Goal: Task Accomplishment & Management: Use online tool/utility

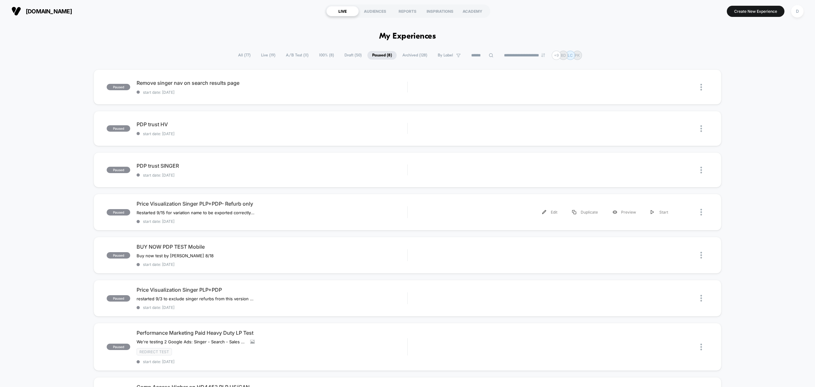
scroll to position [27, 0]
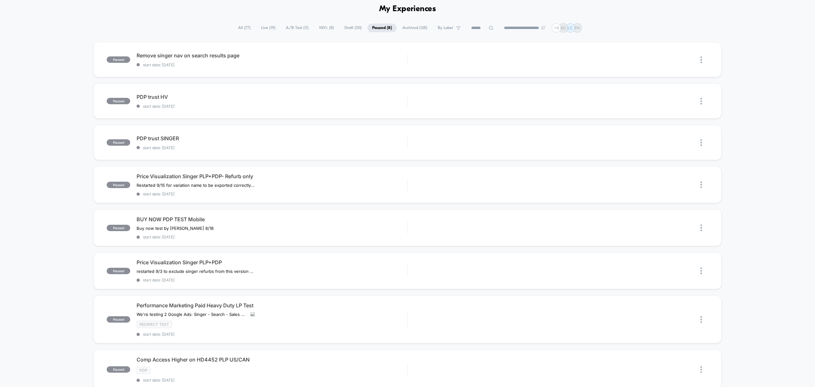
click at [477, 27] on input at bounding box center [482, 28] width 32 height 8
click at [233, 25] on span "All ( 77 )" at bounding box center [244, 28] width 22 height 9
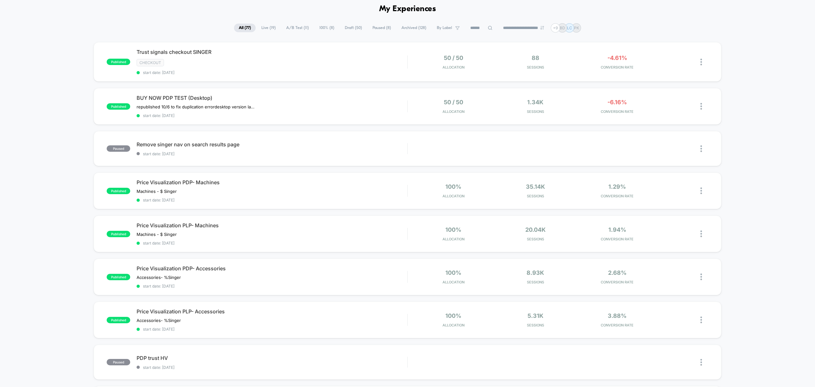
click at [450, 26] on span "By Label" at bounding box center [448, 28] width 32 height 9
click at [345, 29] on span "Draft ( 50 )" at bounding box center [353, 28] width 27 height 9
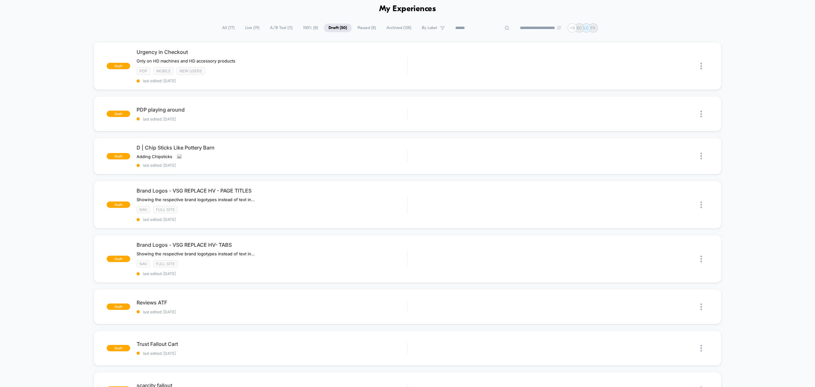
click at [470, 29] on input at bounding box center [483, 28] width 64 height 8
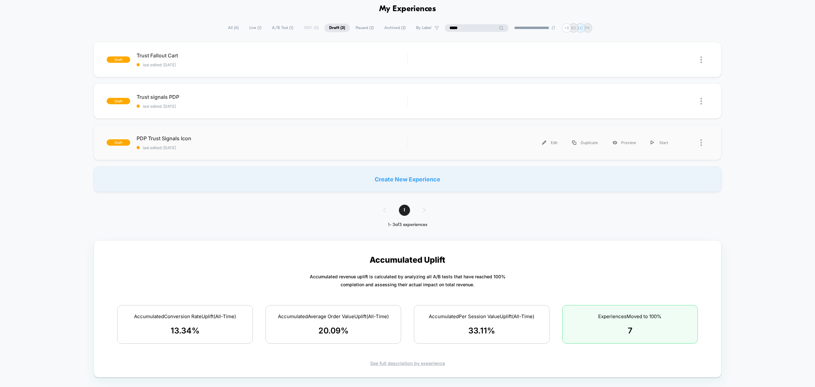
type input "*****"
click at [483, 151] on div "draft PDP Trust Signals Icon last edited: 9/8/2025 Edit Duplicate Preview Start" at bounding box center [408, 142] width 628 height 35
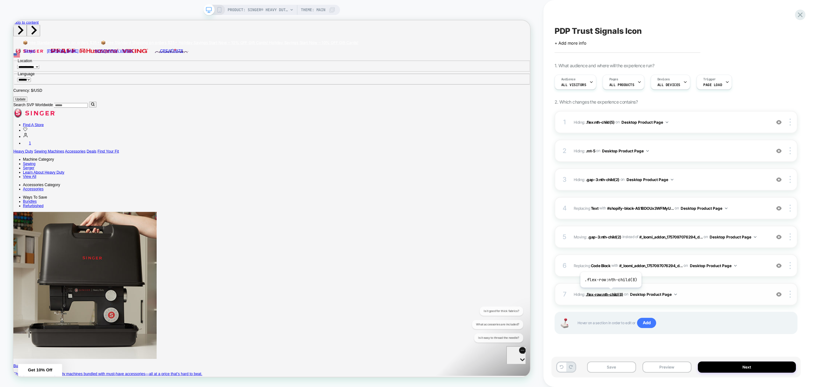
click at [610, 292] on span ".flex-row:nth-child(8)" at bounding box center [605, 293] width 38 height 5
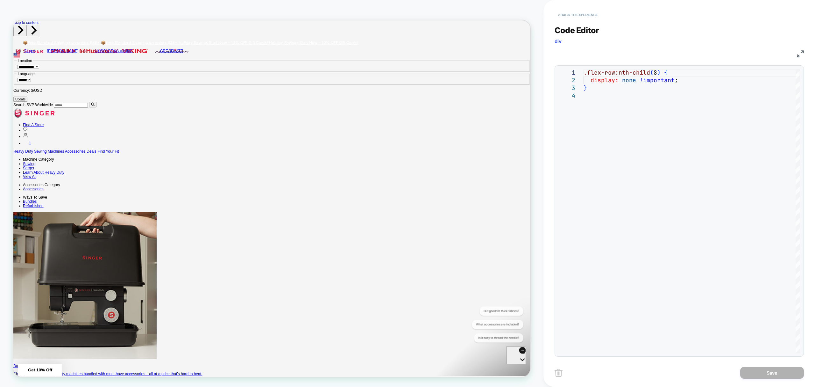
click at [573, 13] on button "< Back to experience" at bounding box center [578, 15] width 46 height 10
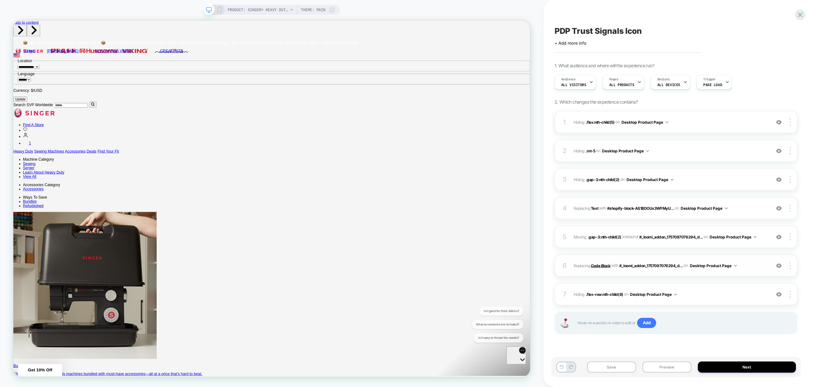
click at [604, 265] on b "Code Block" at bounding box center [600, 265] width 19 height 5
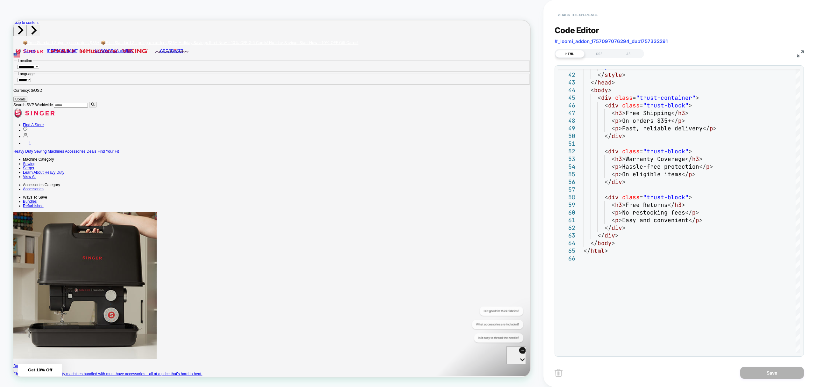
click at [572, 16] on button "< Back to experience" at bounding box center [578, 15] width 46 height 10
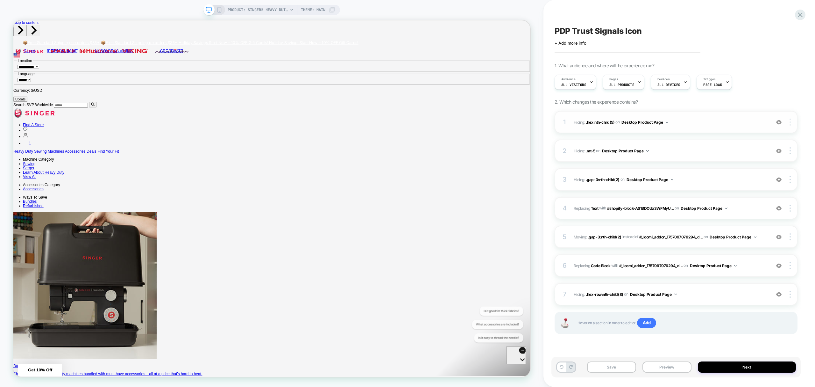
click at [791, 124] on div at bounding box center [791, 121] width 12 height 7
click at [743, 174] on div "Delete" at bounding box center [752, 174] width 57 height 17
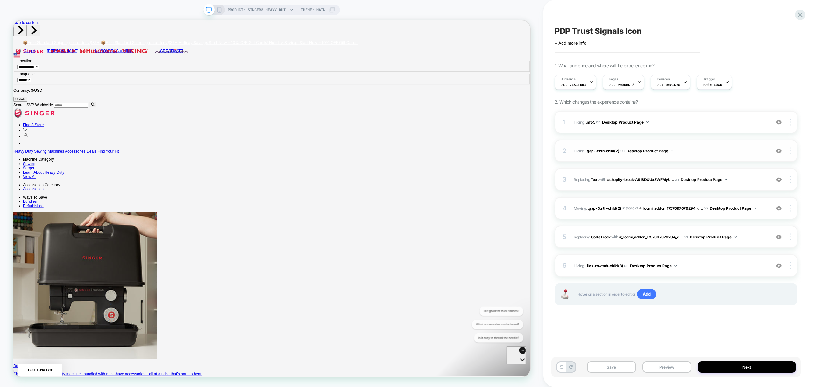
click at [790, 153] on img at bounding box center [790, 150] width 1 height 7
click at [740, 204] on div "Delete" at bounding box center [752, 202] width 57 height 17
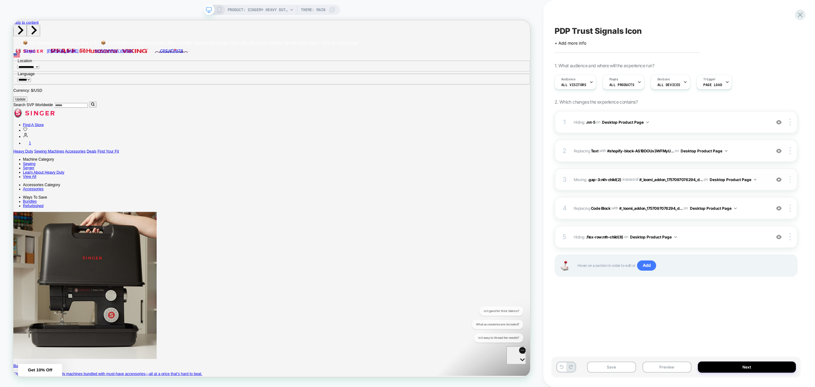
click at [789, 181] on div at bounding box center [791, 179] width 12 height 7
click at [744, 204] on div "Delete" at bounding box center [752, 196] width 57 height 17
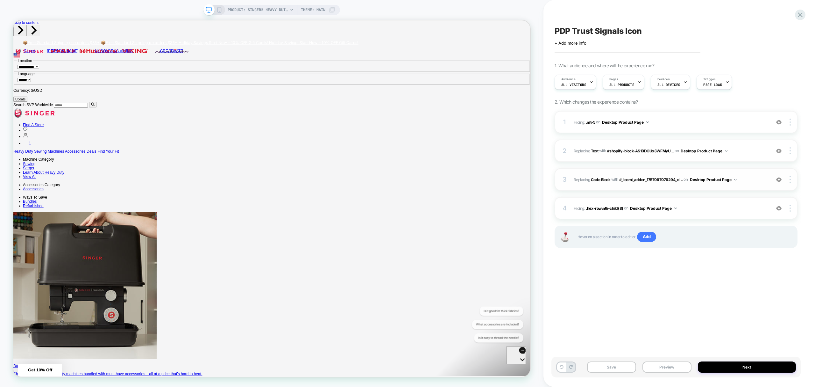
click at [791, 183] on div "3 Replacing Code Block WITH #_loomi_addon_1757097076294_d... #_loomi_addon_1757…" at bounding box center [676, 179] width 243 height 22
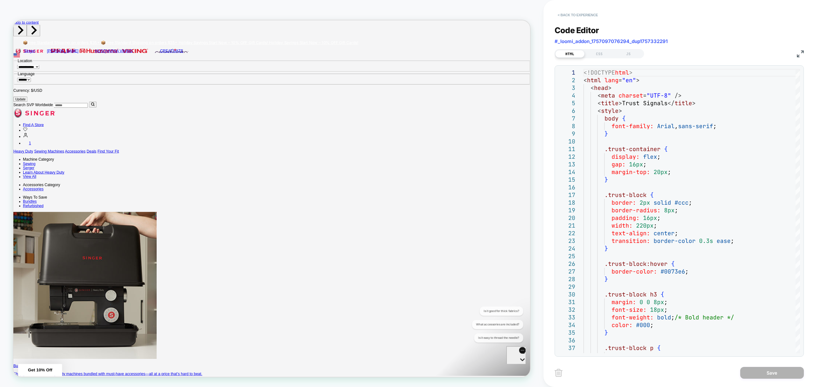
click at [585, 13] on button "< Back to experience" at bounding box center [578, 15] width 46 height 10
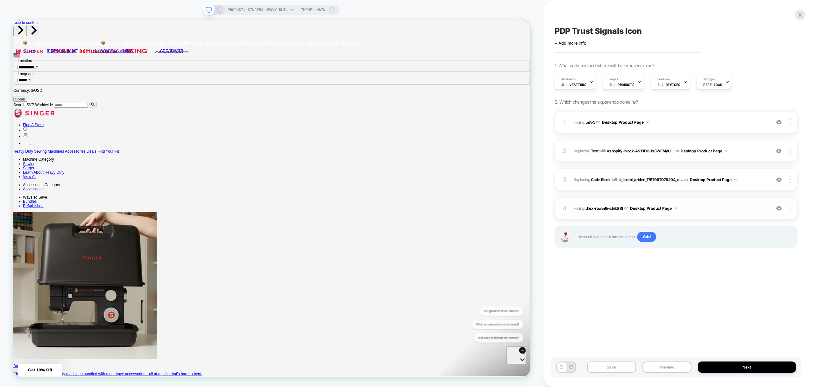
click at [790, 204] on img at bounding box center [790, 207] width 1 height 7
click at [737, 263] on div "Delete" at bounding box center [752, 260] width 57 height 17
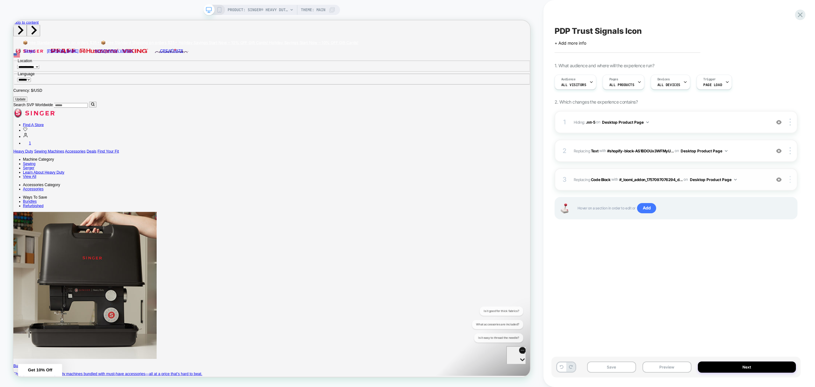
click at [786, 179] on div at bounding box center [791, 179] width 12 height 7
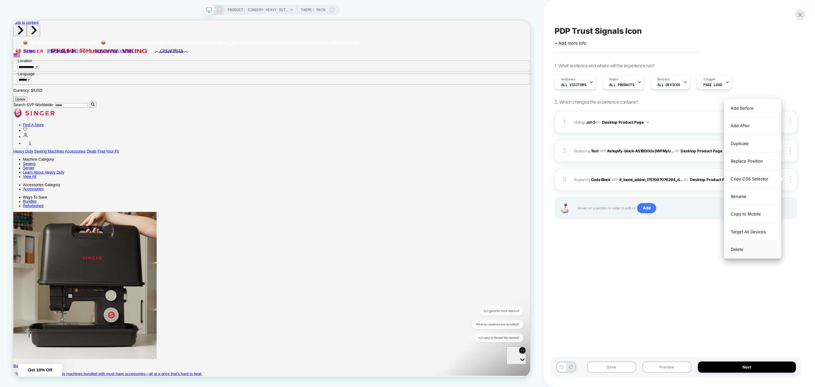
click at [743, 249] on div "Delete" at bounding box center [752, 248] width 57 height 17
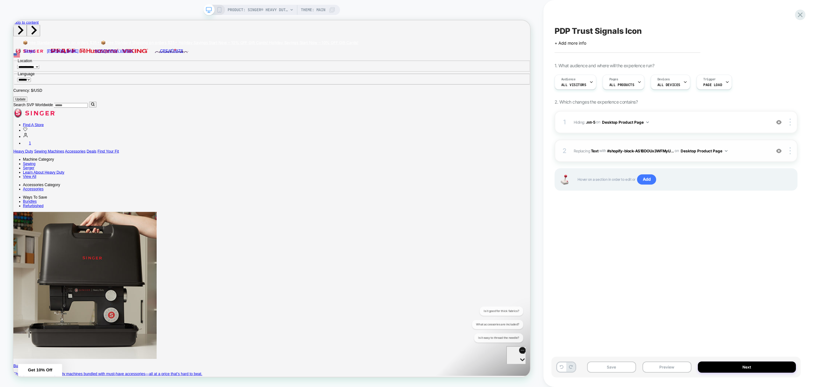
click at [792, 156] on div "2 #_loomi_addon_1757097076294_dup1757332291 Replacing Text WITH #shopify-block-…" at bounding box center [676, 150] width 243 height 22
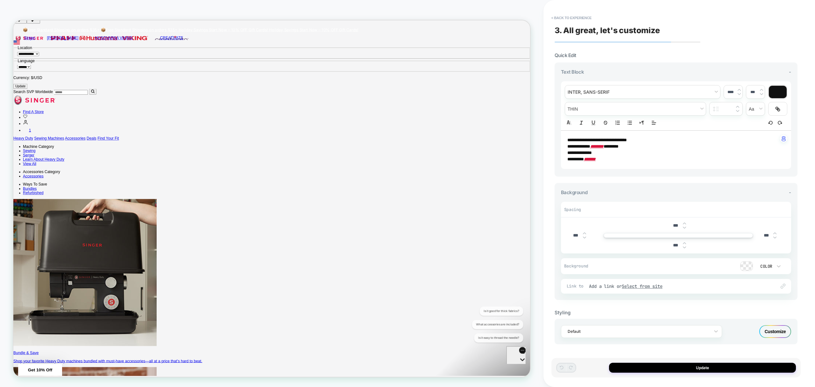
scroll to position [33, 0]
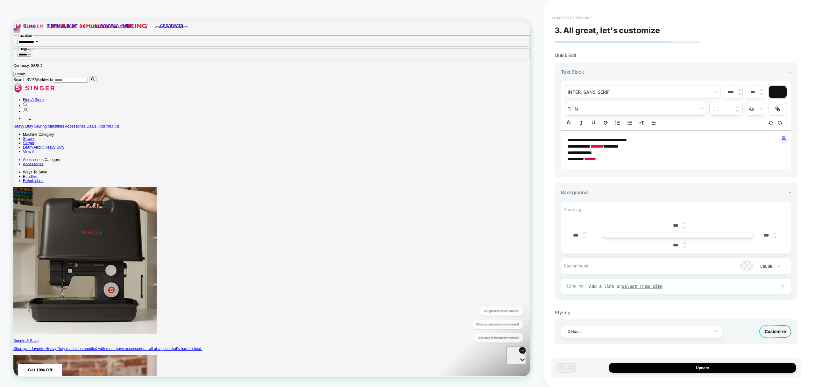
click at [573, 17] on button "< Back to experience" at bounding box center [571, 18] width 46 height 10
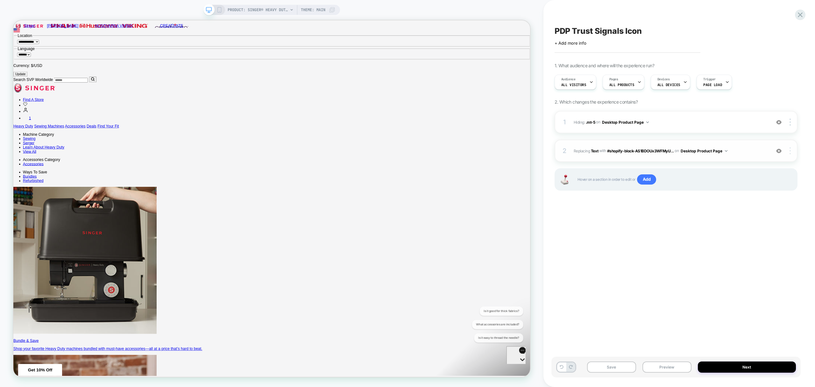
click at [790, 152] on img at bounding box center [790, 150] width 1 height 7
click at [749, 236] on div "Delete" at bounding box center [752, 229] width 57 height 17
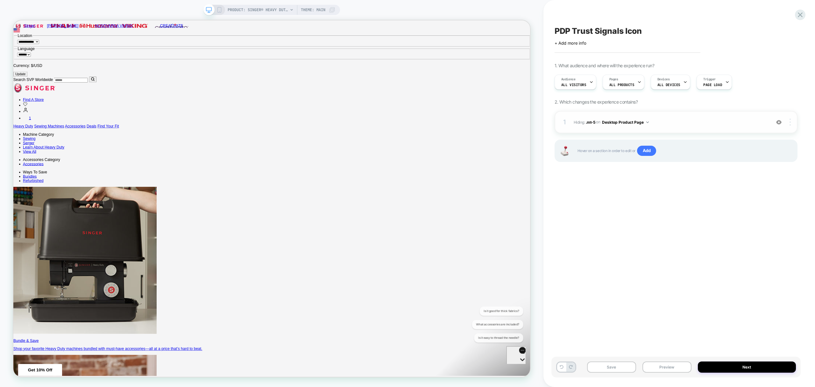
click at [789, 120] on div at bounding box center [791, 121] width 12 height 7
click at [761, 180] on div "Delete" at bounding box center [752, 174] width 57 height 17
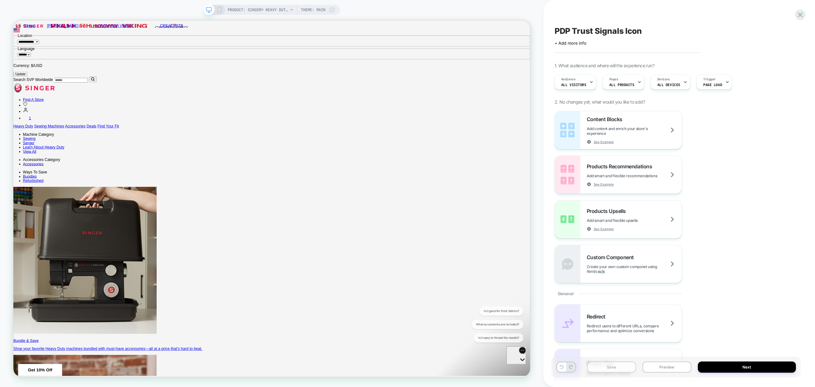
click at [610, 369] on button "Save" at bounding box center [611, 366] width 49 height 11
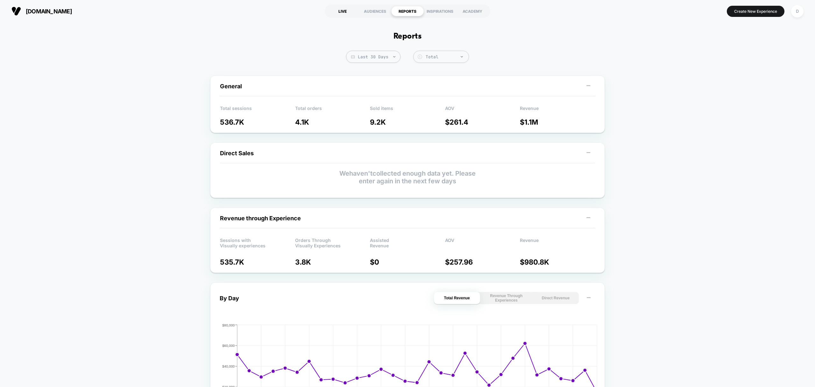
click at [340, 10] on div "LIVE" at bounding box center [342, 11] width 32 height 10
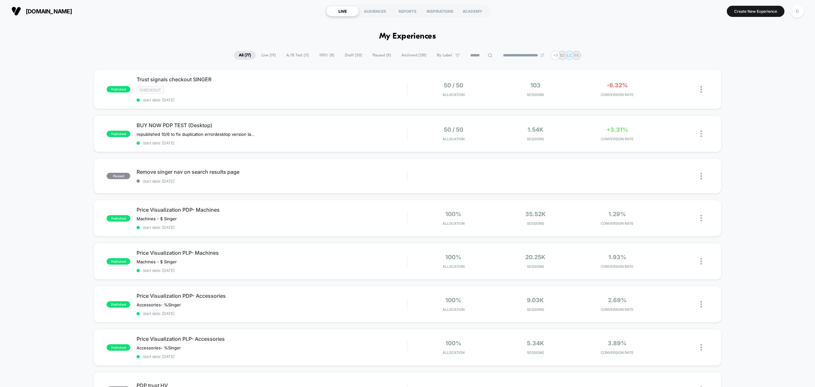
click at [359, 54] on span "Draft ( 50 )" at bounding box center [353, 55] width 27 height 9
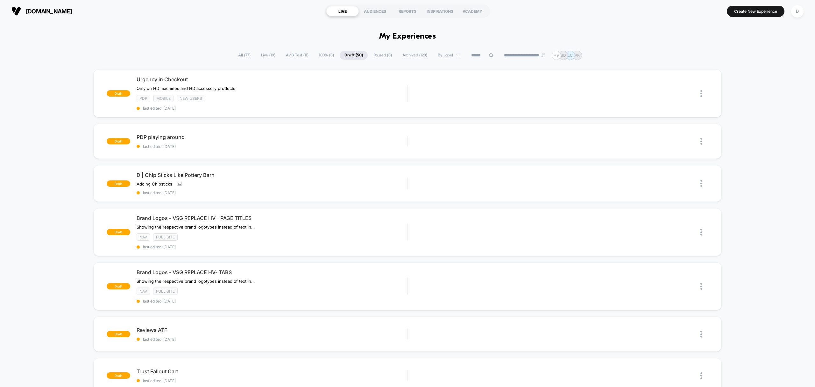
click at [476, 55] on input at bounding box center [482, 56] width 32 height 8
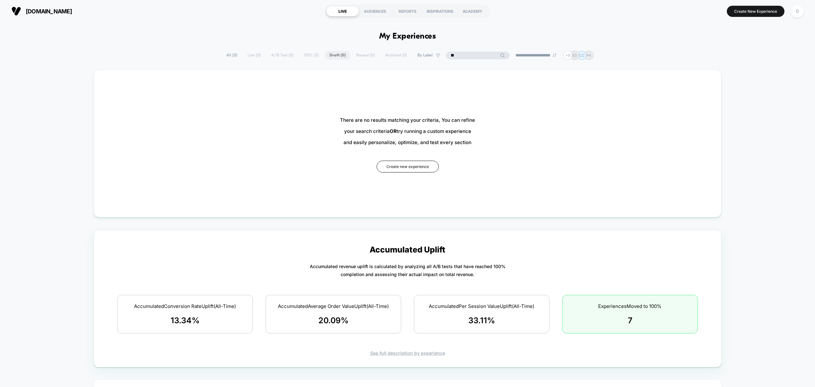
type input "*"
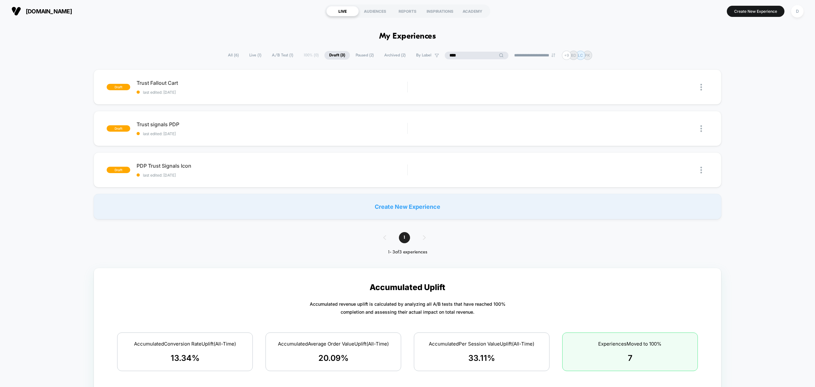
type input "****"
click at [362, 52] on span "Paused ( 2 )" at bounding box center [365, 55] width 28 height 9
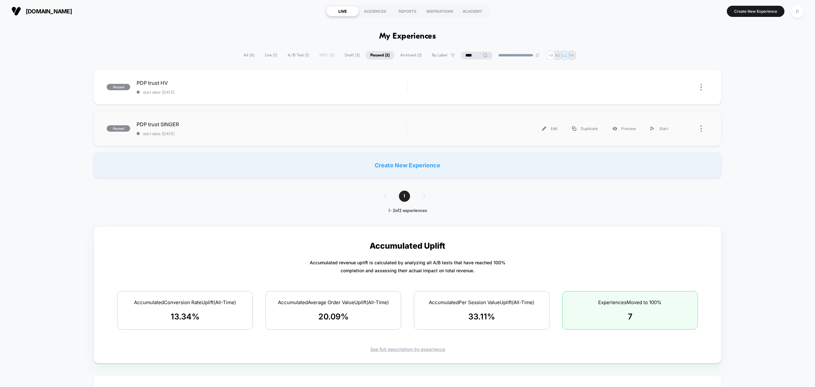
click at [287, 139] on div "paused PDP trust SINGER start date: [DATE] Edit Duplicate Preview Start" at bounding box center [408, 128] width 628 height 35
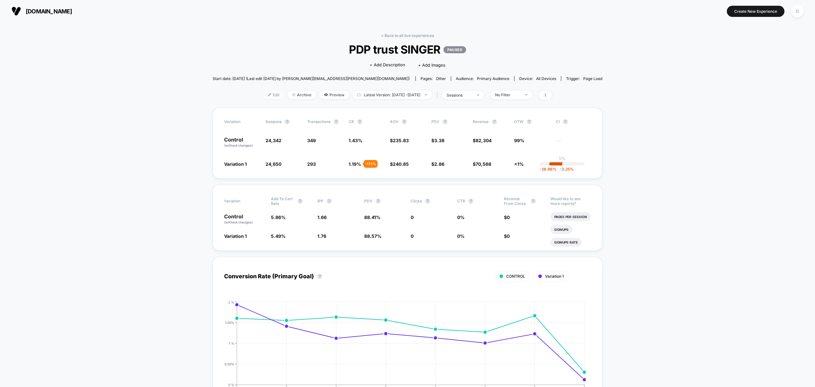
click at [267, 93] on span "Edit" at bounding box center [273, 94] width 21 height 9
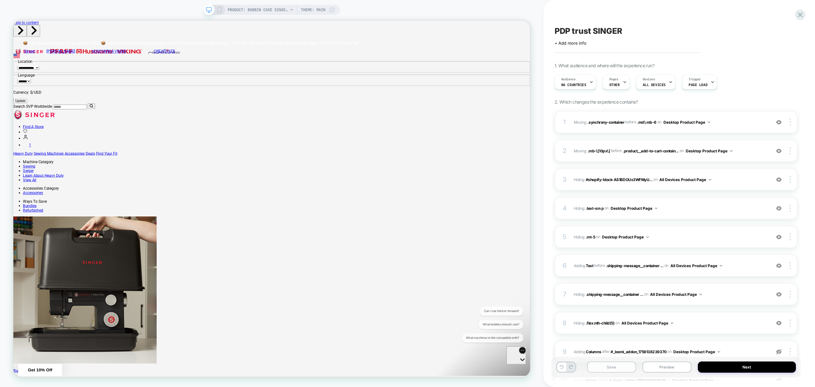
click at [606, 366] on button "Save" at bounding box center [611, 366] width 49 height 11
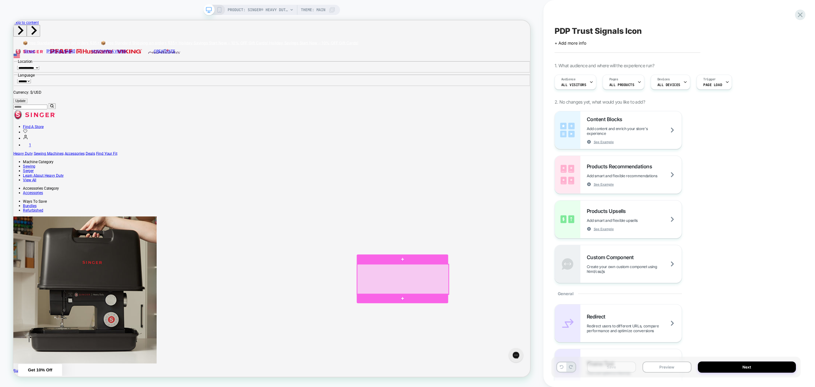
click at [562, 363] on div at bounding box center [533, 365] width 122 height 40
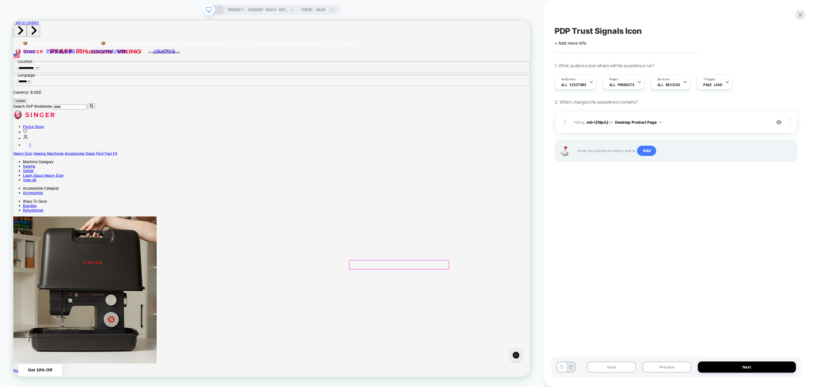
click at [474, 345] on div at bounding box center [528, 345] width 132 height 11
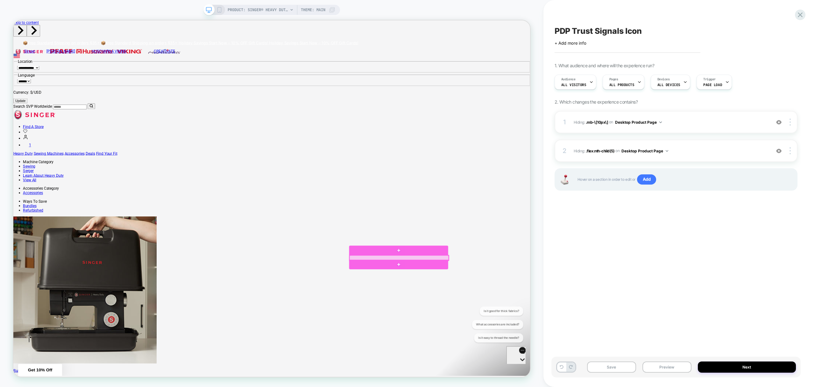
click at [515, 336] on div at bounding box center [528, 336] width 132 height 7
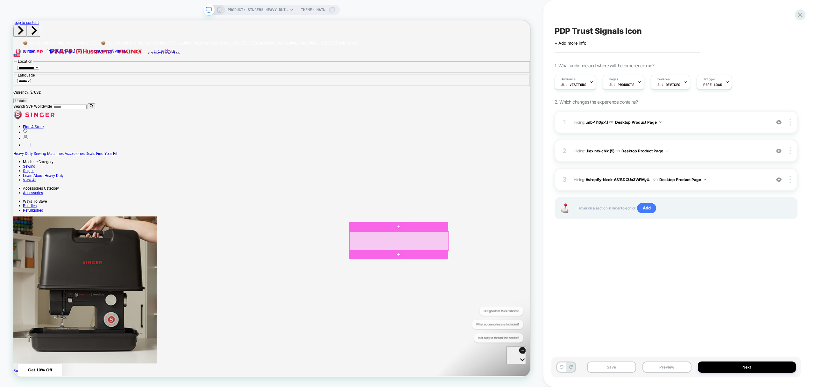
click at [561, 317] on div at bounding box center [528, 314] width 132 height 25
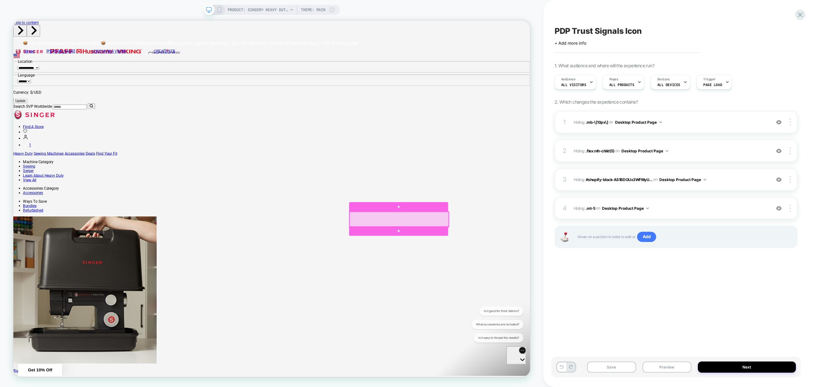
click at [586, 293] on div at bounding box center [528, 285] width 132 height 20
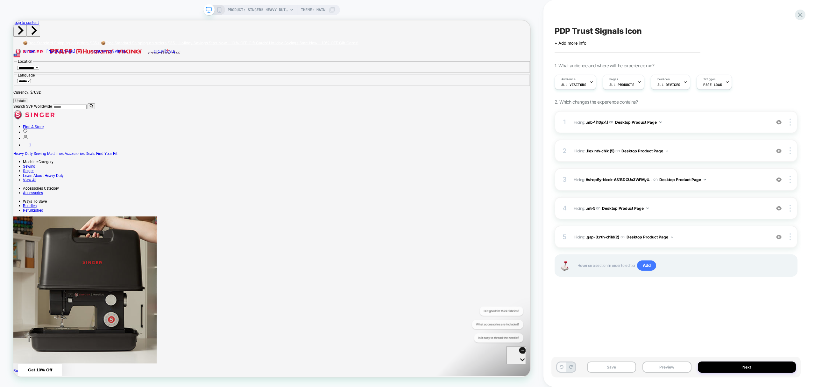
click at [558, 366] on button at bounding box center [561, 366] width 9 height 9
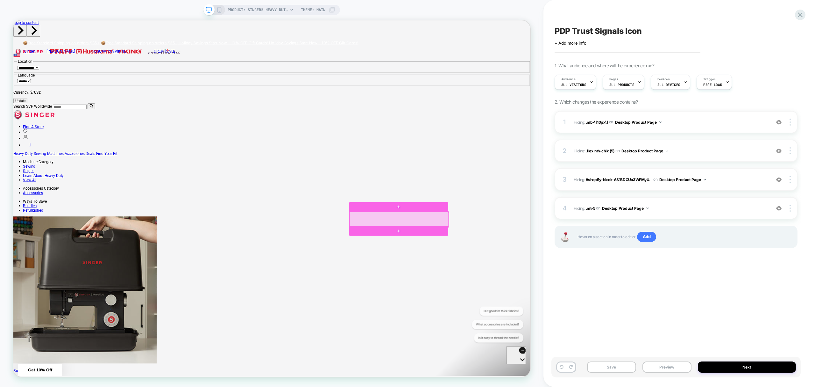
click at [557, 285] on div at bounding box center [528, 285] width 132 height 20
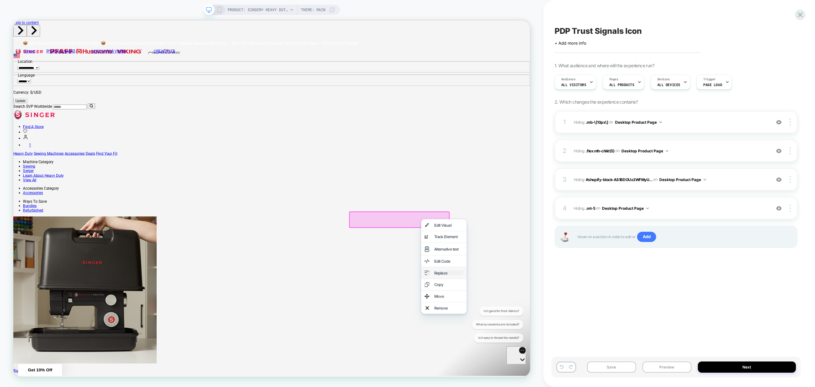
click at [586, 360] on div "Replace" at bounding box center [593, 356] width 39 height 6
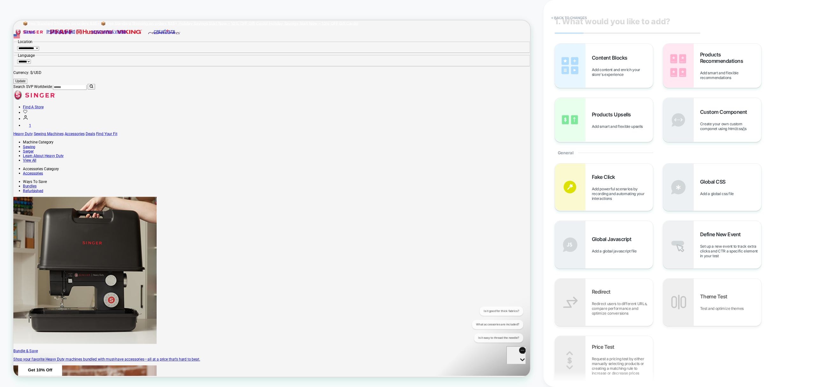
scroll to position [8, 0]
click at [746, 135] on div "Custom Component Create your own custom componet using html/css/js" at bounding box center [712, 120] width 98 height 44
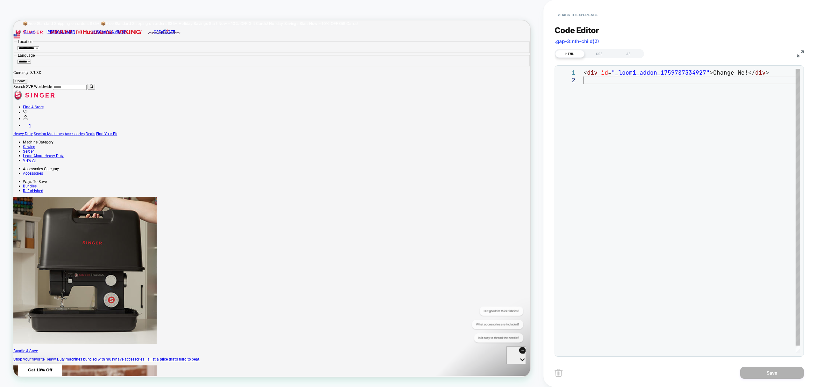
scroll to position [0, 0]
drag, startPoint x: 635, startPoint y: 85, endPoint x: 576, endPoint y: 64, distance: 62.4
click at [584, 69] on div "< div id = "_loomi_addon_1759787334927" > Change Me! </ div >" at bounding box center [692, 215] width 217 height 292
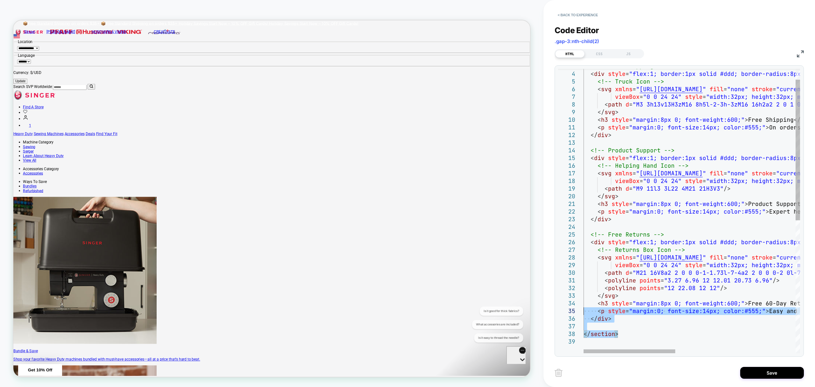
type textarea "**********"
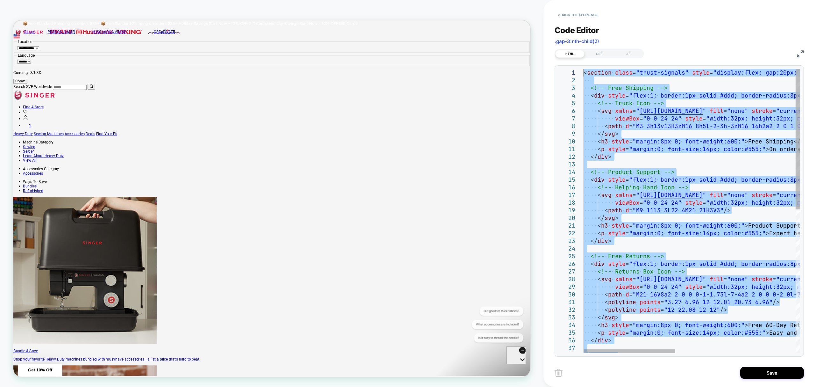
drag, startPoint x: 630, startPoint y: 334, endPoint x: 539, endPoint y: -12, distance: 357.8
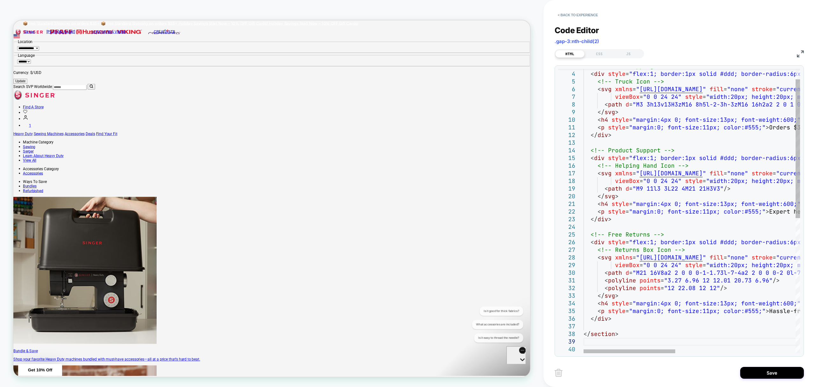
type textarea "**********"
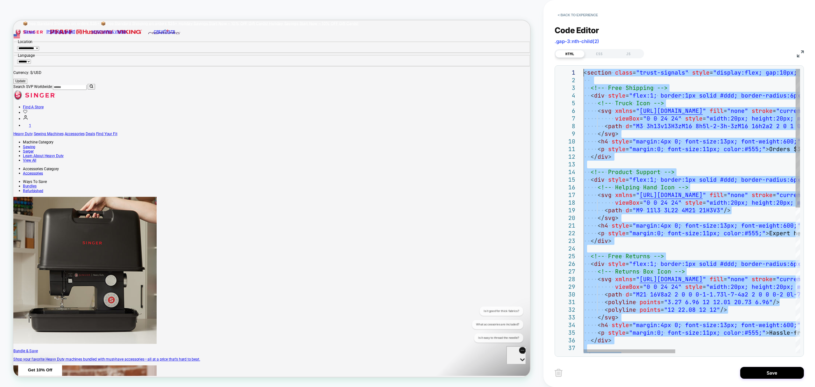
drag, startPoint x: 599, startPoint y: 344, endPoint x: 518, endPoint y: -50, distance: 402.4
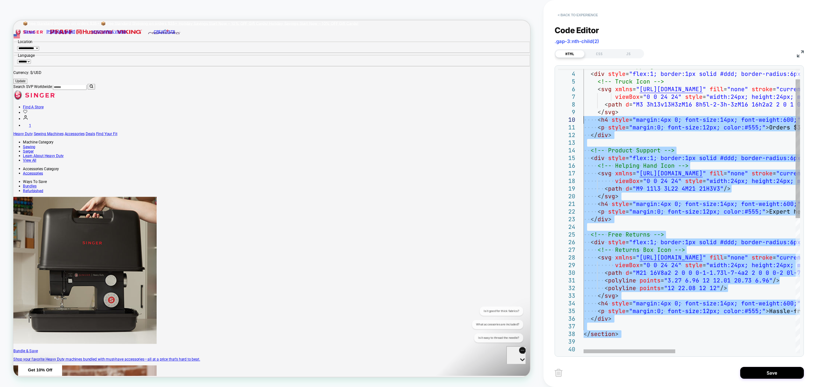
drag, startPoint x: 595, startPoint y: 342, endPoint x: 573, endPoint y: 13, distance: 329.4
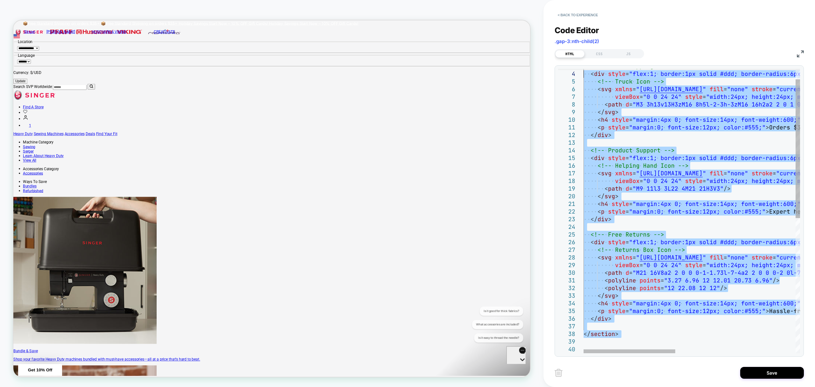
drag, startPoint x: 591, startPoint y: 343, endPoint x: 561, endPoint y: 74, distance: 270.8
type textarea "**********"
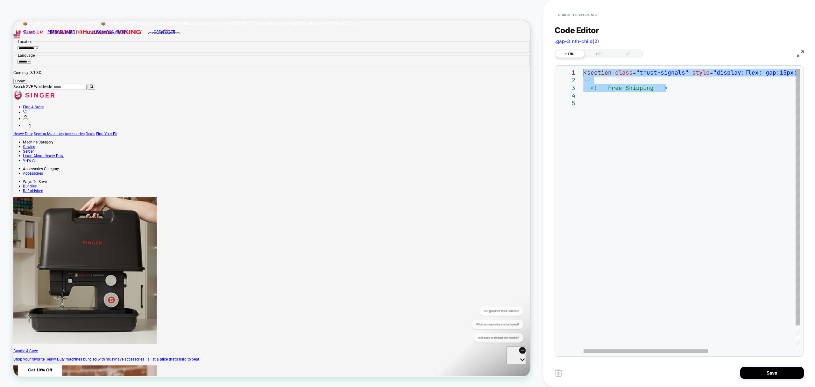
drag, startPoint x: 680, startPoint y: 87, endPoint x: 553, endPoint y: 56, distance: 131.1
click at [584, 69] on div "<!-- Free Shipping --> < section class = "trust-signals" style = "display:flex;…" at bounding box center [768, 226] width 369 height 315
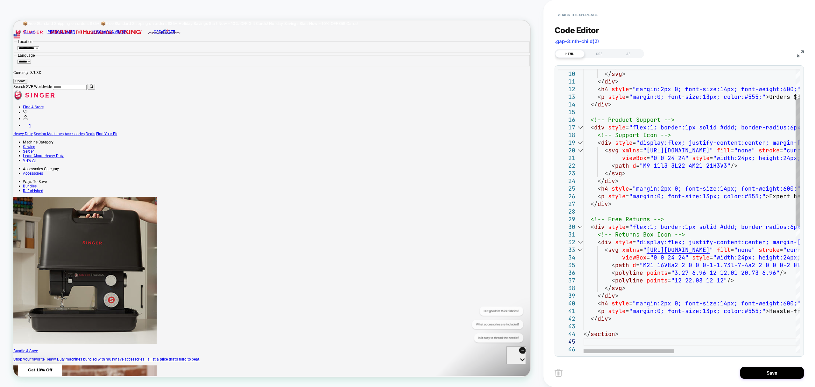
type textarea "**********"
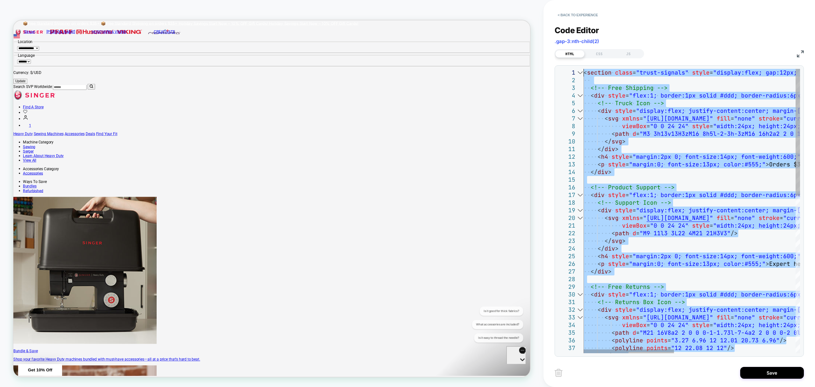
drag, startPoint x: 603, startPoint y: 340, endPoint x: 553, endPoint y: 42, distance: 302.5
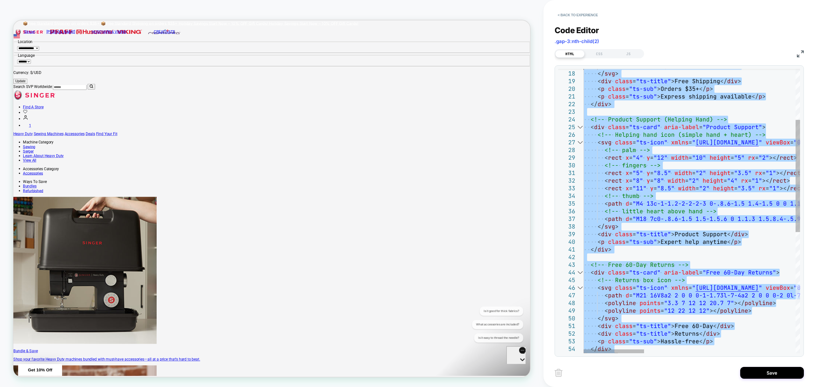
type textarea "**********"
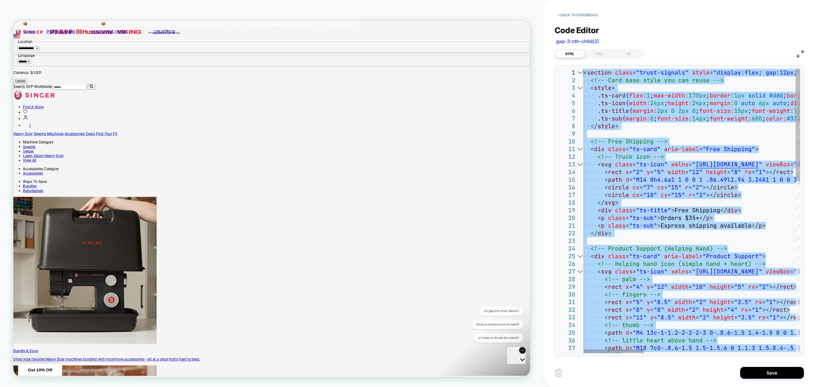
drag, startPoint x: 628, startPoint y: 336, endPoint x: 667, endPoint y: 53, distance: 285.4
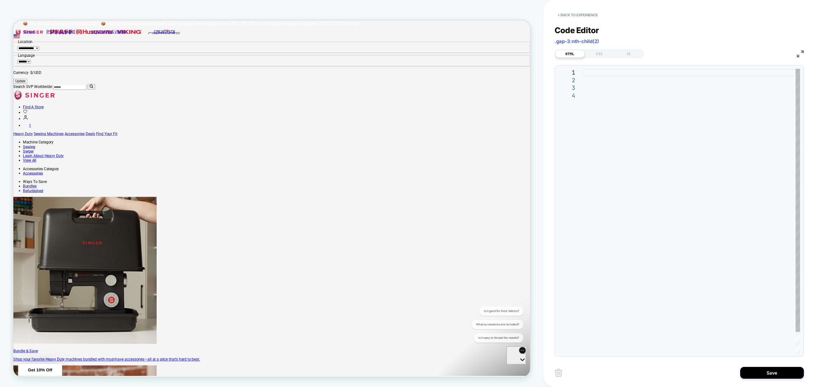
type textarea "**********"
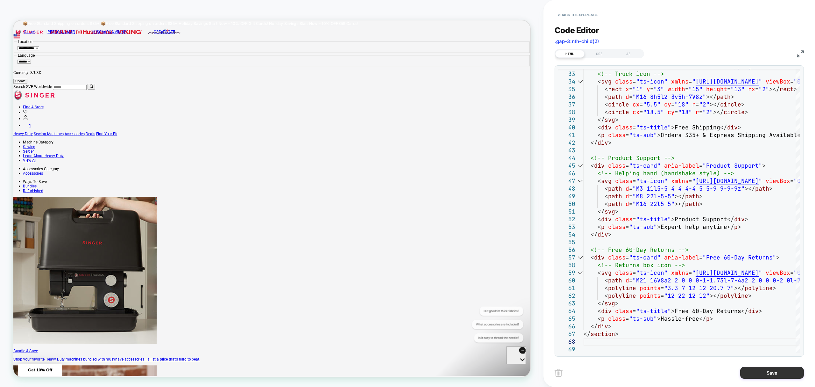
click at [780, 372] on button "Save" at bounding box center [772, 373] width 64 height 12
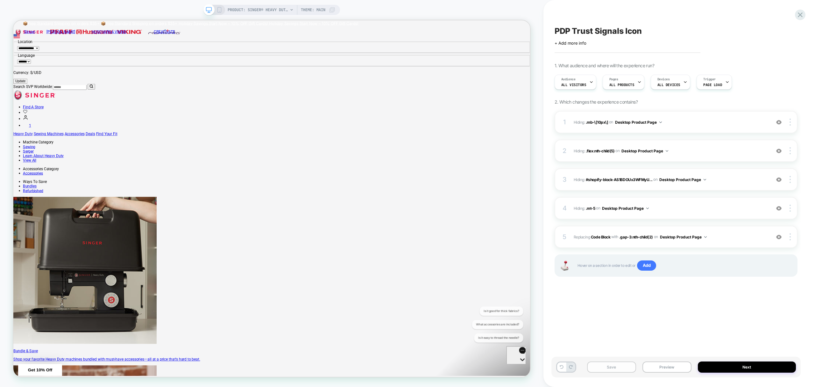
click at [613, 370] on button "Save" at bounding box center [611, 366] width 49 height 11
click at [220, 10] on icon at bounding box center [220, 10] width 6 height 6
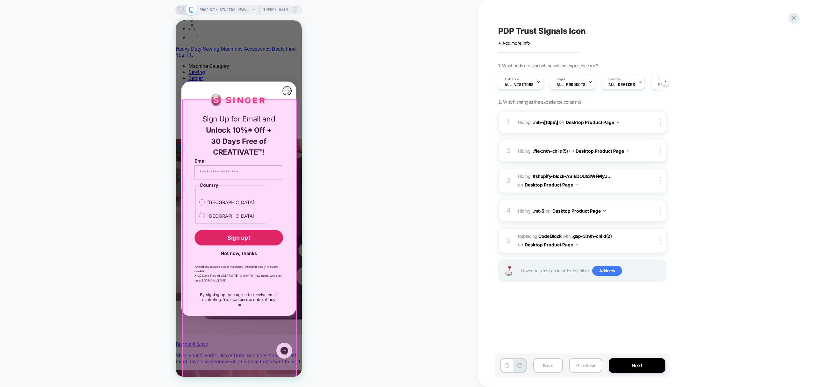
scroll to position [210, 0]
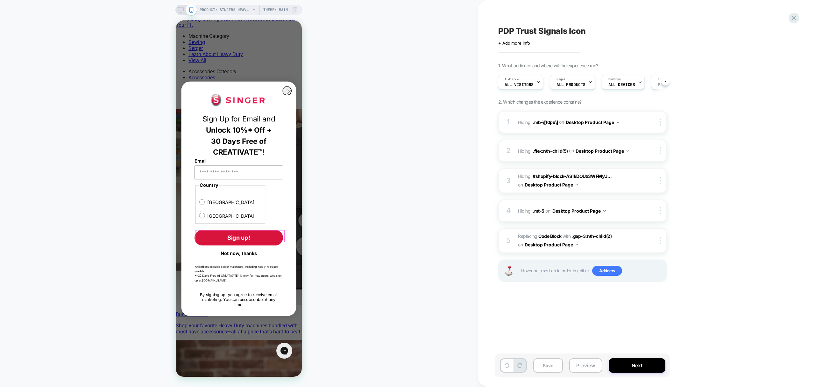
click at [253, 247] on button "Not now, thanks" at bounding box center [239, 252] width 89 height 11
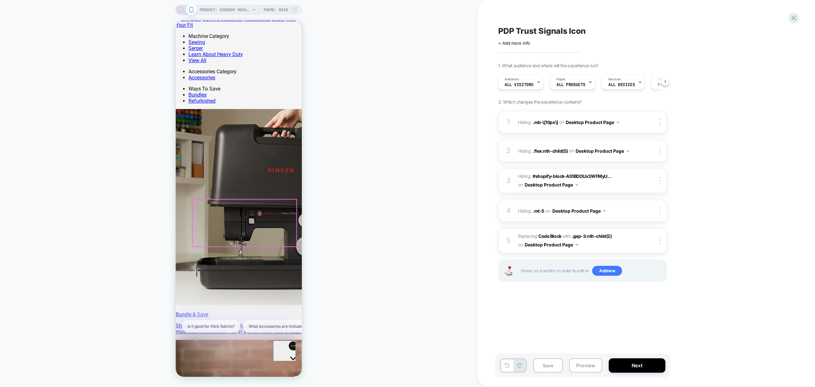
scroll to position [0, 0]
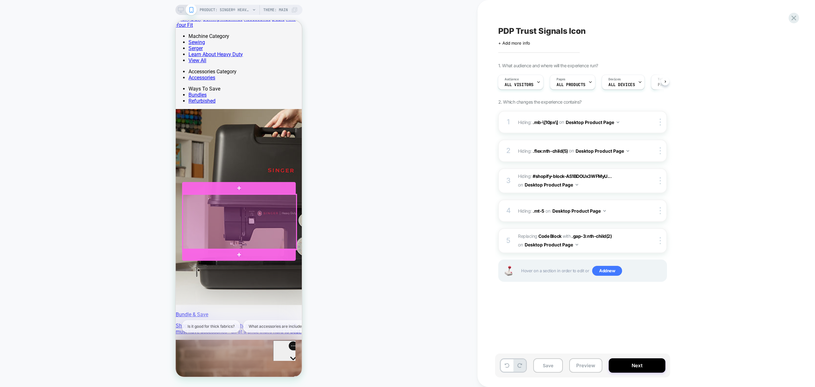
click at [189, 198] on div at bounding box center [240, 221] width 114 height 55
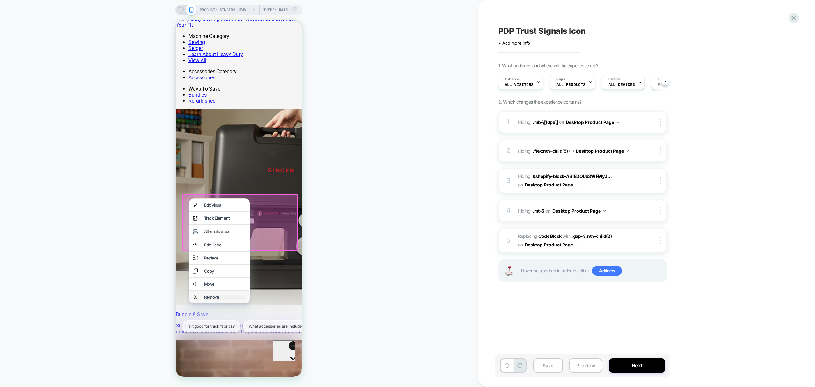
click at [221, 299] on div "Remove" at bounding box center [225, 296] width 42 height 5
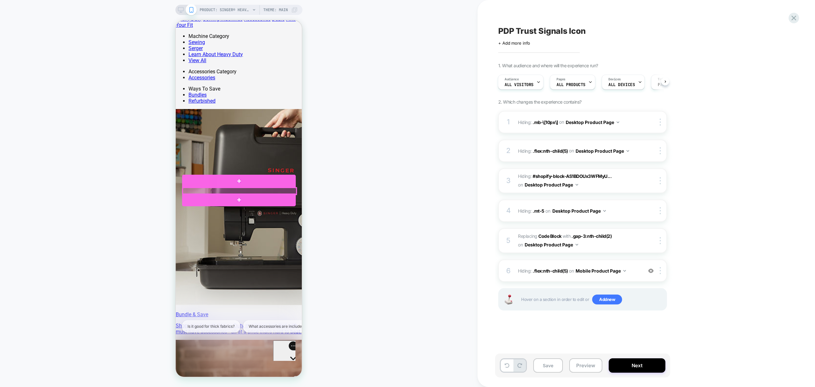
click at [283, 190] on div at bounding box center [240, 191] width 114 height 7
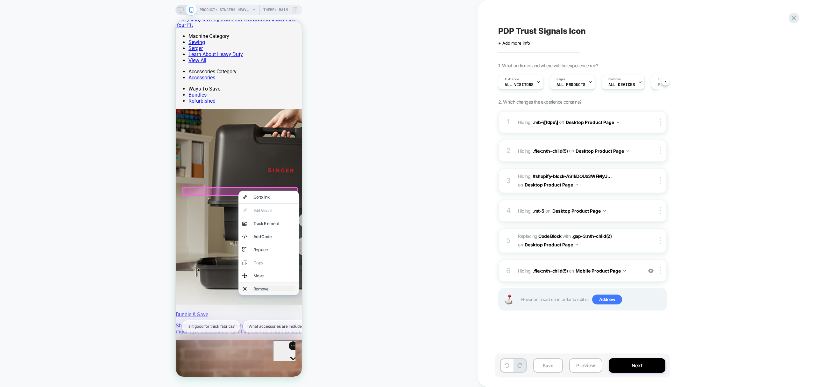
click at [258, 291] on div "Remove" at bounding box center [274, 288] width 42 height 5
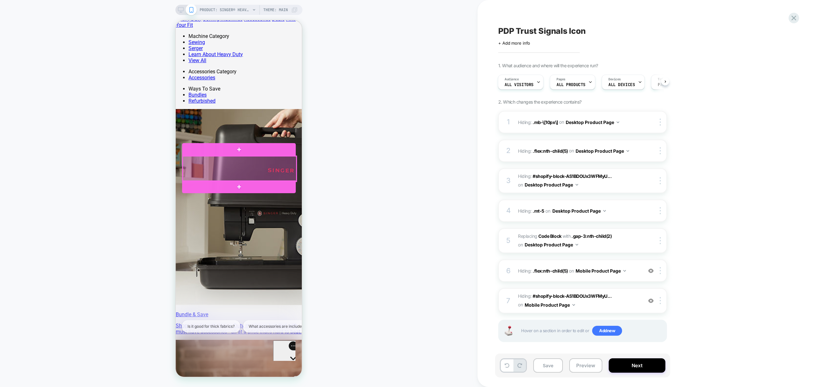
click at [290, 160] on div at bounding box center [240, 168] width 114 height 25
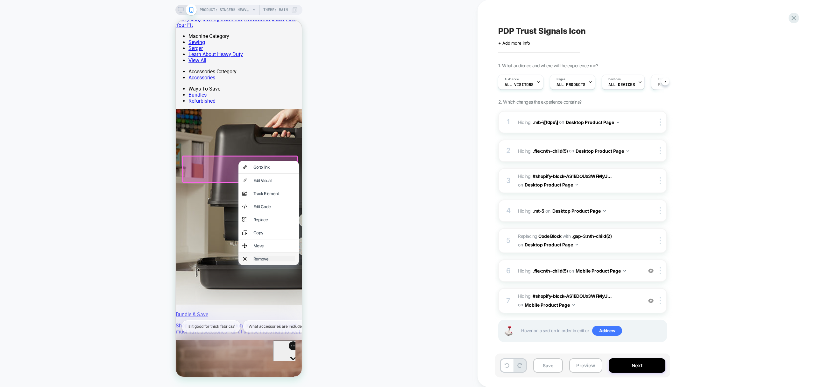
click at [271, 261] on div "Remove" at bounding box center [274, 258] width 42 height 5
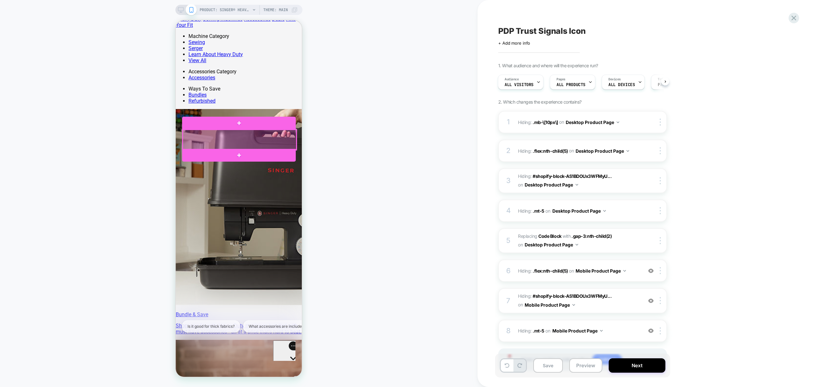
click at [290, 144] on div at bounding box center [240, 140] width 114 height 20
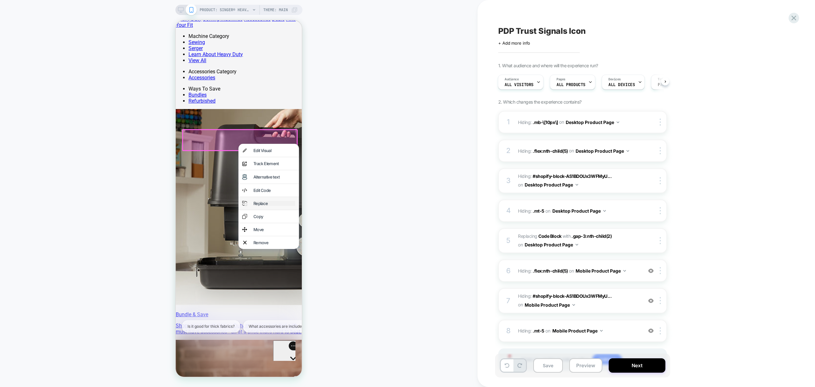
click at [276, 206] on div "Replace" at bounding box center [274, 203] width 42 height 5
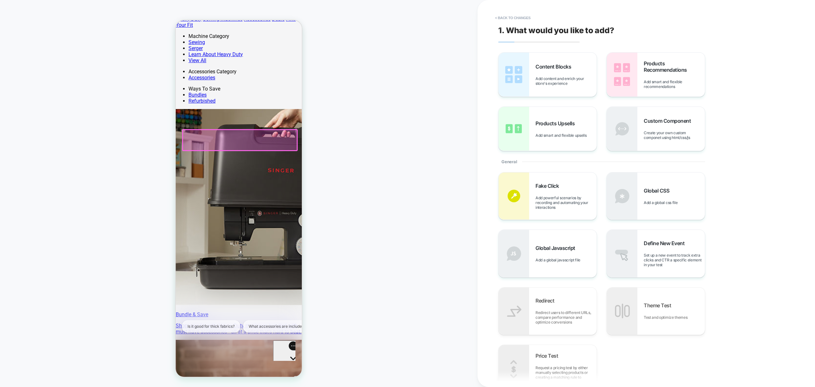
scroll to position [148, 0]
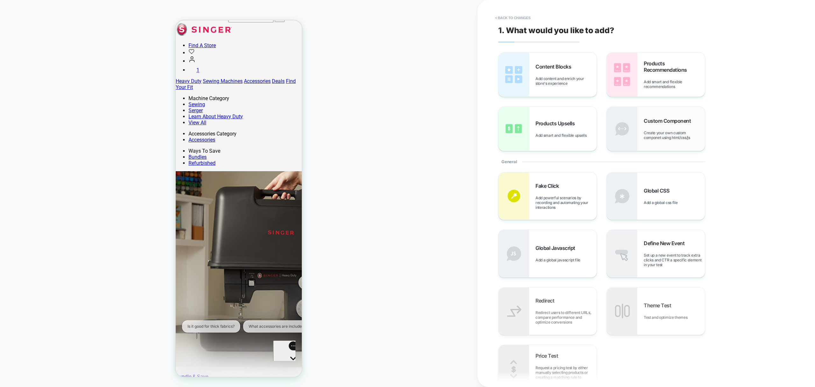
click at [671, 141] on div "Custom Component Create your own custom componet using html/css/js" at bounding box center [656, 129] width 98 height 44
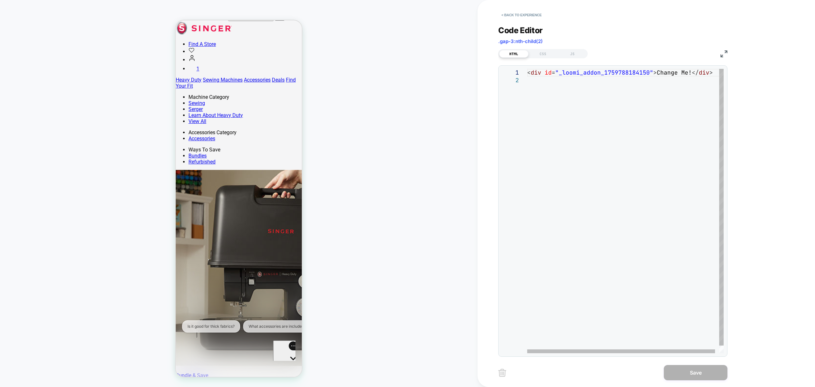
scroll to position [0, 0]
drag, startPoint x: 536, startPoint y: 83, endPoint x: 497, endPoint y: 45, distance: 53.8
click at [527, 69] on div "< div id = "_loomi_addon_1759788184150" > Change Me! </ div >" at bounding box center [627, 215] width 201 height 292
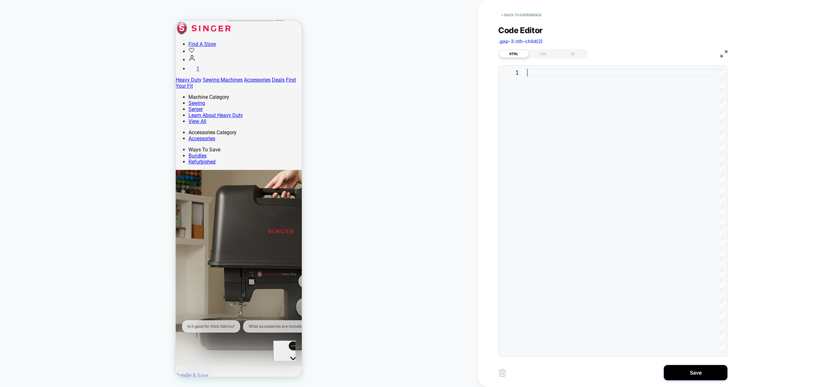
type textarea "**********"
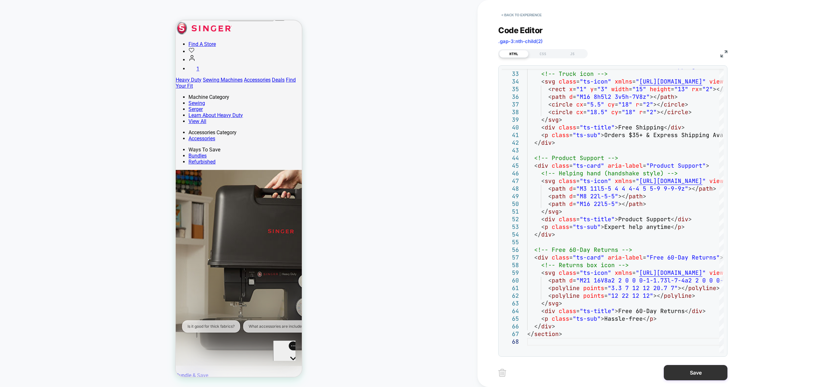
click at [699, 370] on button "Save" at bounding box center [696, 372] width 64 height 15
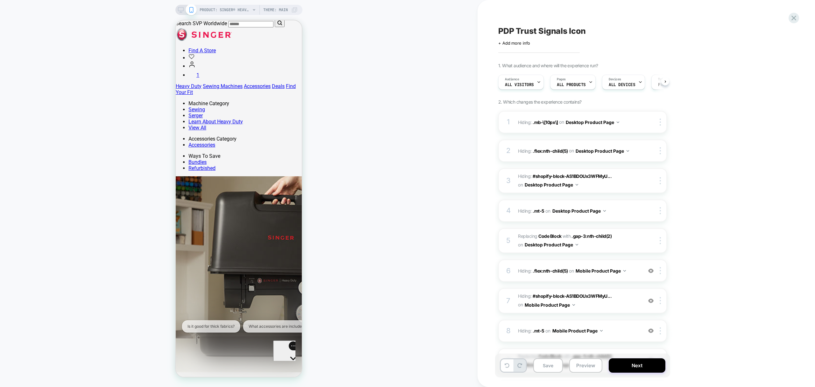
scroll to position [0, 0]
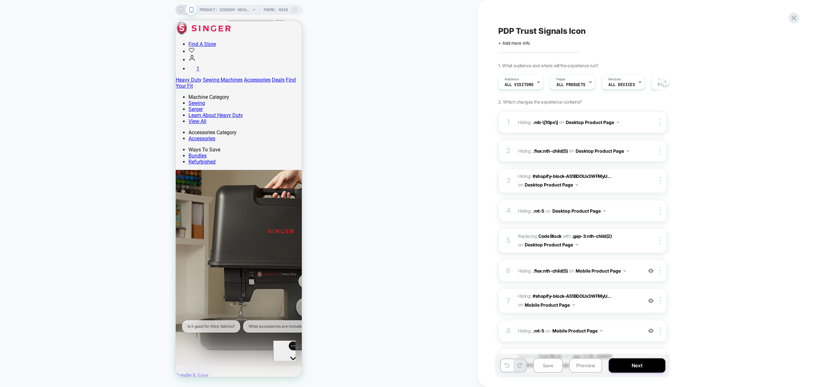
click at [668, 80] on button at bounding box center [665, 81] width 8 height 8
click at [537, 84] on span "ALL PRODUCTS" at bounding box center [536, 84] width 29 height 4
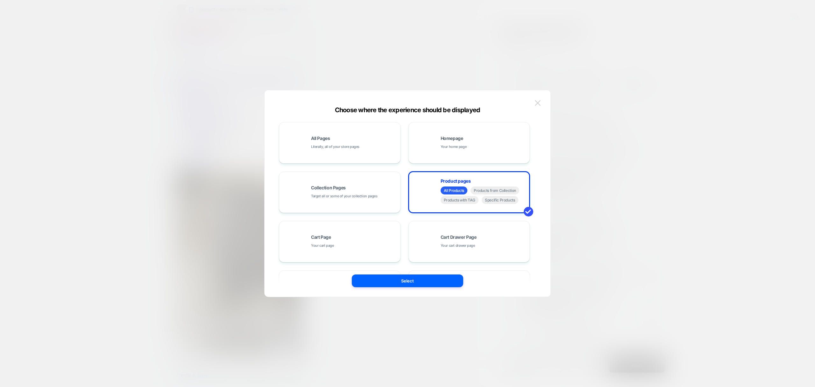
click at [538, 104] on img at bounding box center [538, 102] width 6 height 5
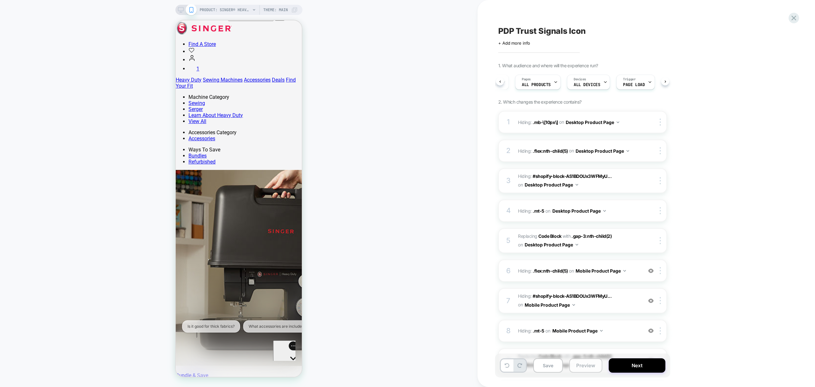
click at [583, 370] on button "Preview" at bounding box center [585, 365] width 33 height 14
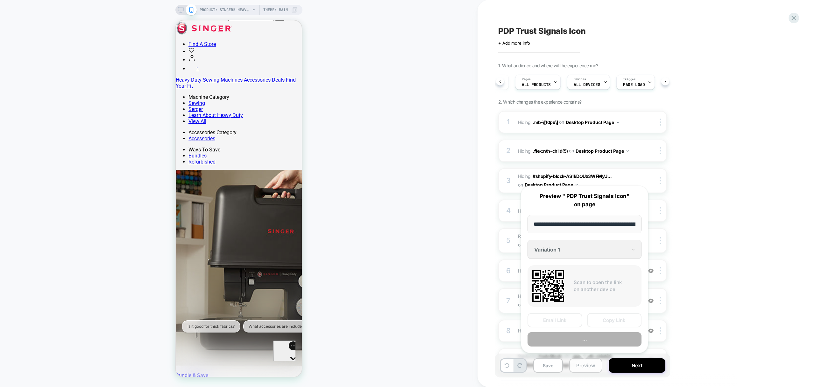
scroll to position [0, 178]
click at [549, 367] on button "Save" at bounding box center [548, 365] width 30 height 14
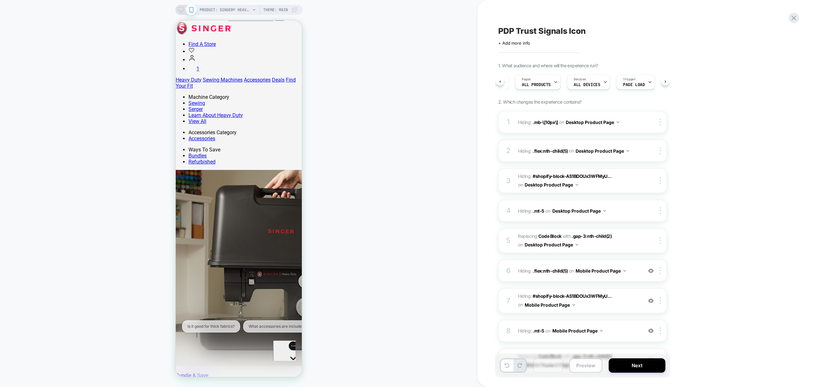
click at [585, 362] on button "Preview" at bounding box center [585, 365] width 33 height 14
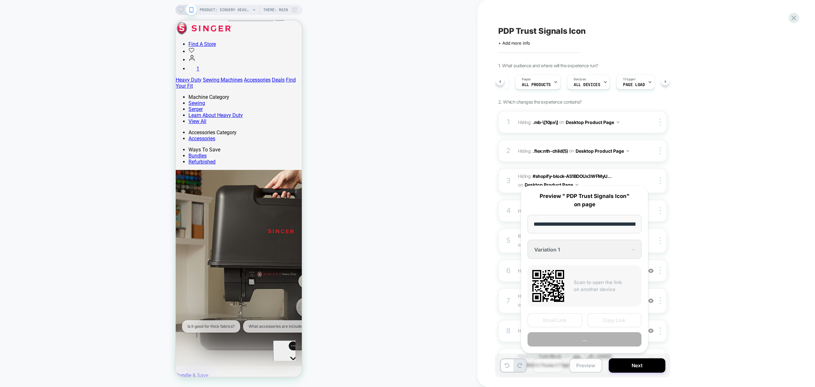
scroll to position [0, 178]
click at [618, 317] on button "Copy Link" at bounding box center [614, 320] width 55 height 14
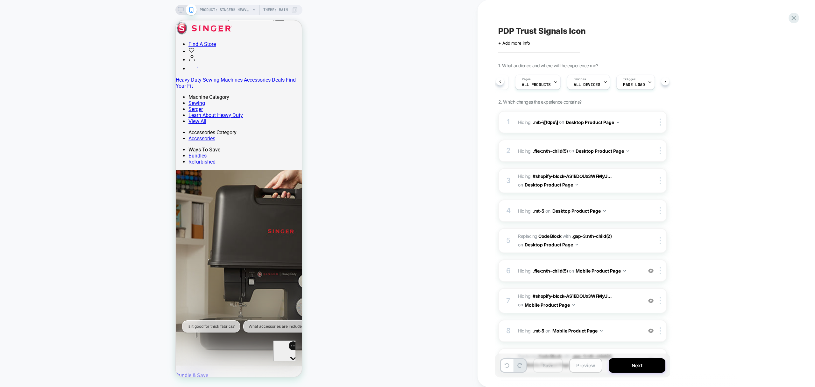
click at [585, 363] on button "Preview" at bounding box center [585, 365] width 33 height 14
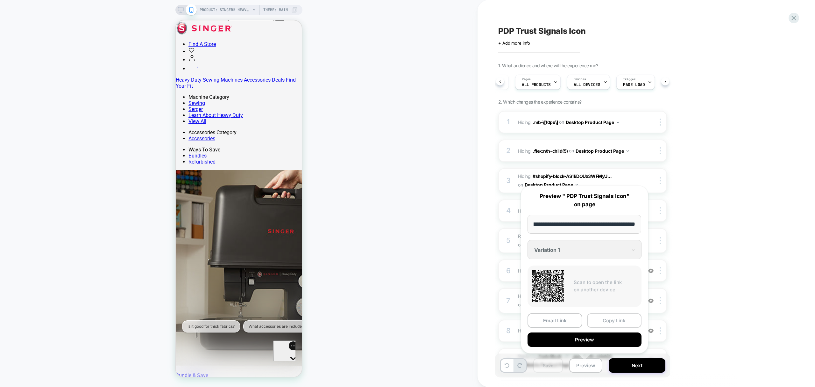
click at [615, 323] on button "Copy Link" at bounding box center [614, 320] width 55 height 14
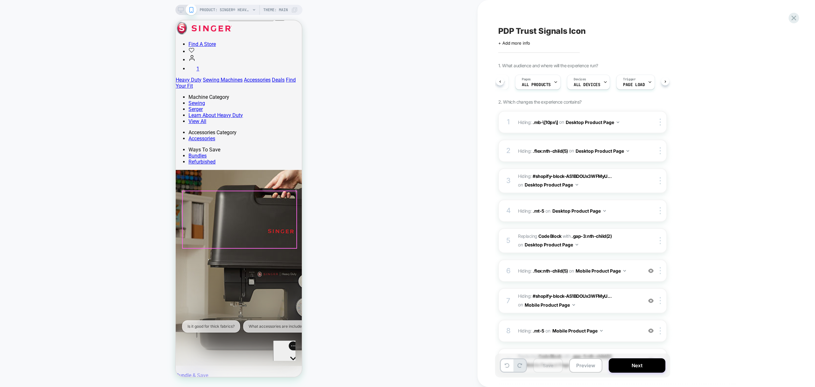
scroll to position [0, 0]
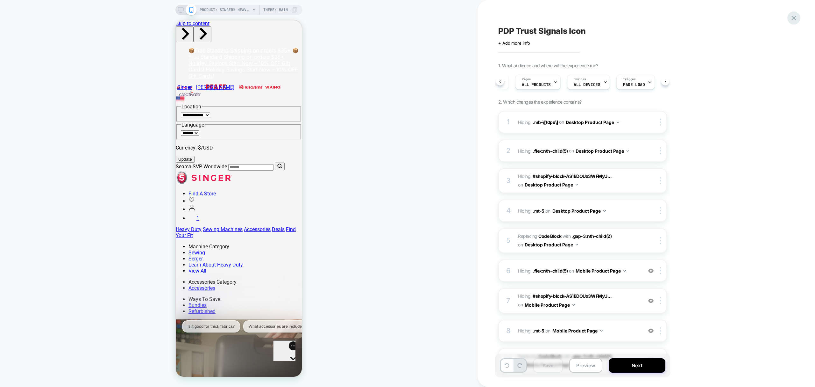
click at [793, 16] on icon at bounding box center [794, 18] width 5 height 5
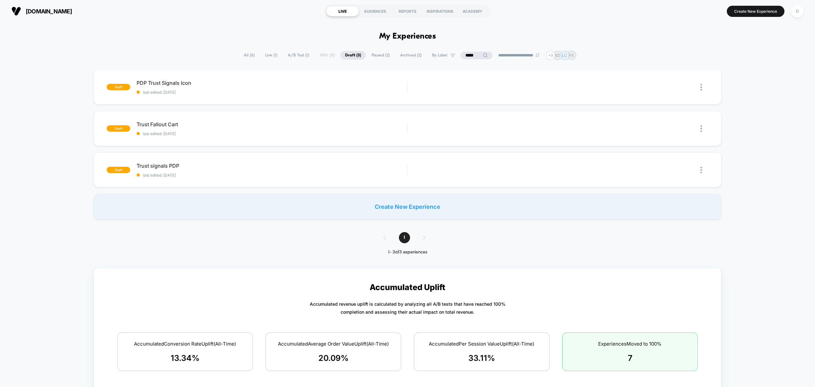
click at [261, 51] on span "Live ( 1 )" at bounding box center [271, 55] width 22 height 9
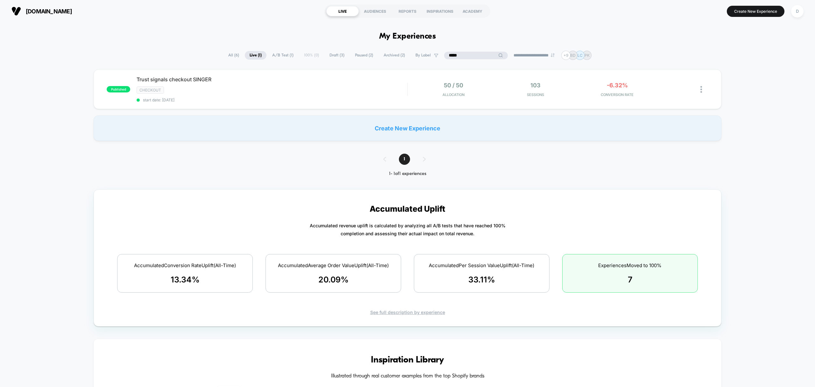
drag, startPoint x: 474, startPoint y: 55, endPoint x: 422, endPoint y: 49, distance: 52.6
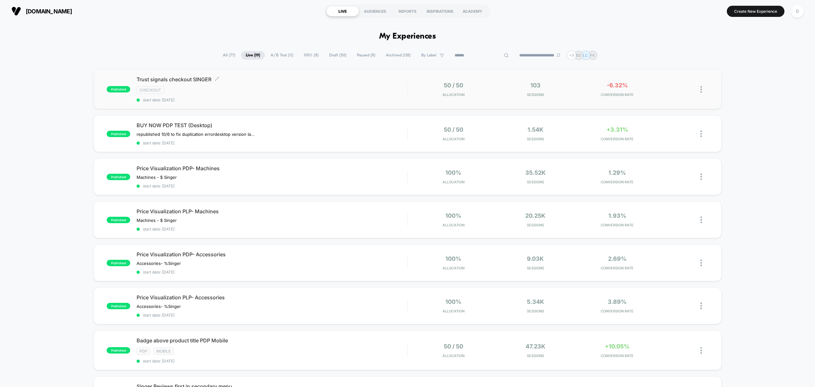
click at [355, 100] on span "start date: [DATE]" at bounding box center [272, 99] width 271 height 5
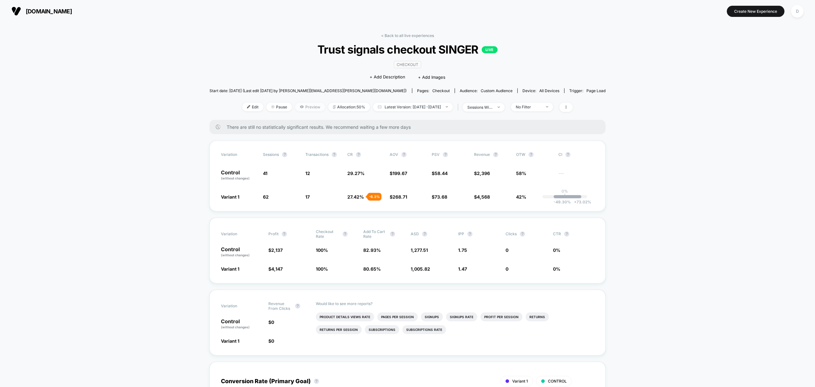
click at [301, 106] on span "Preview" at bounding box center [310, 107] width 30 height 9
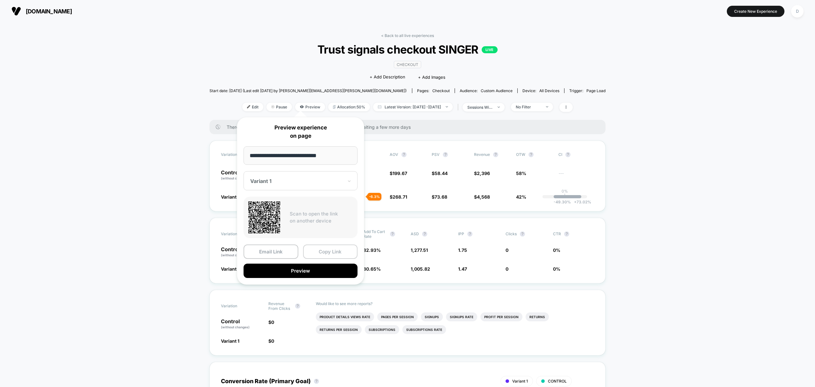
click at [341, 255] on button "Copy Link" at bounding box center [330, 251] width 55 height 14
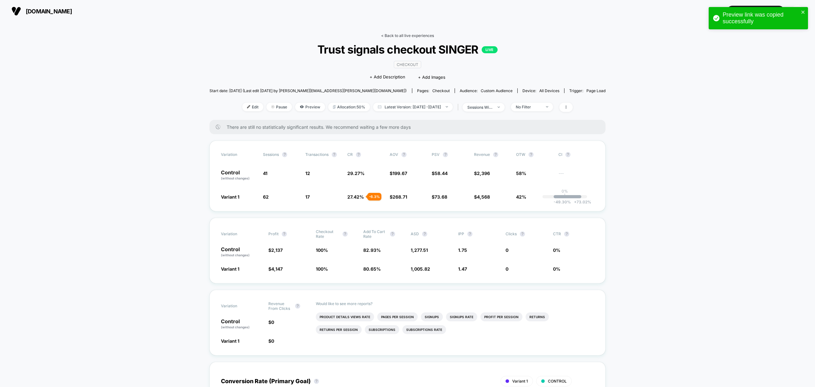
click at [403, 36] on link "< Back to all live experiences" at bounding box center [407, 35] width 53 height 5
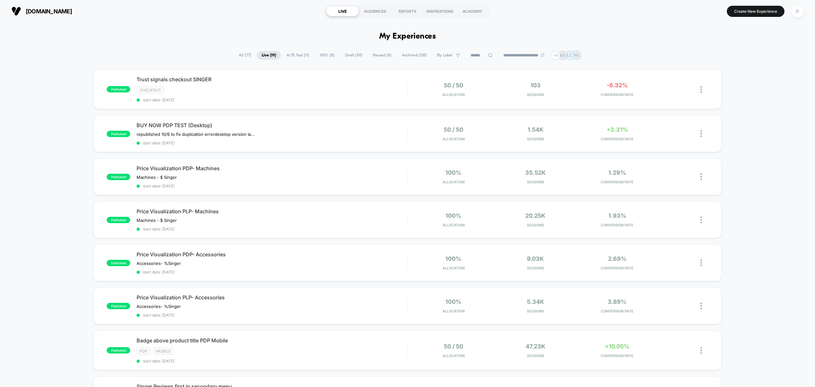
click at [348, 56] on span "Draft ( 50 )" at bounding box center [353, 55] width 27 height 9
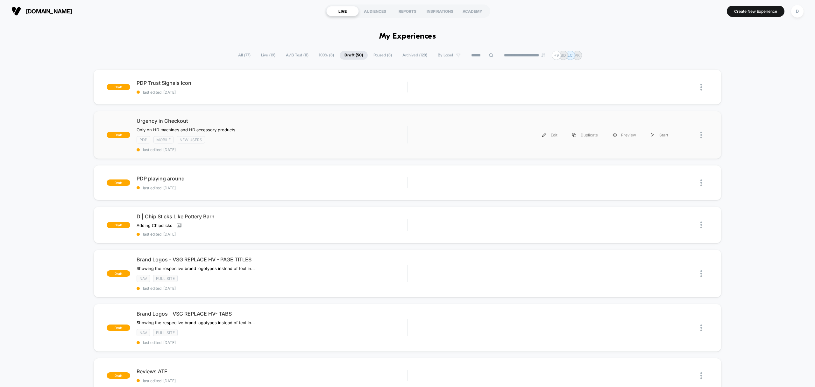
click at [385, 140] on div "PDP Mobile New Users" at bounding box center [272, 139] width 271 height 7
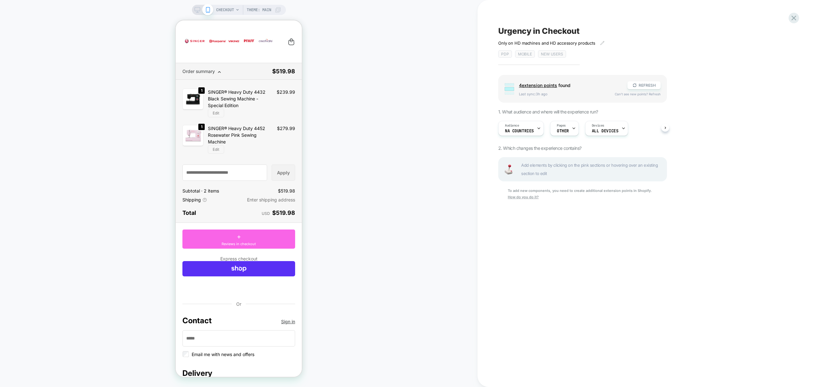
click at [195, 11] on icon at bounding box center [198, 10] width 6 height 6
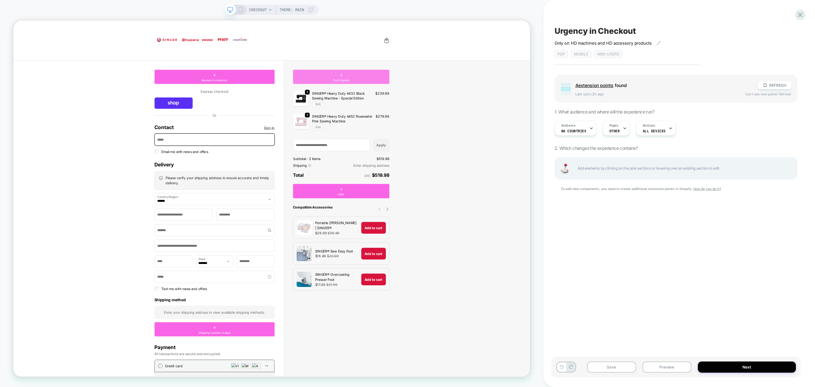
click at [444, 94] on div "+ Trust Signals" at bounding box center [450, 95] width 129 height 19
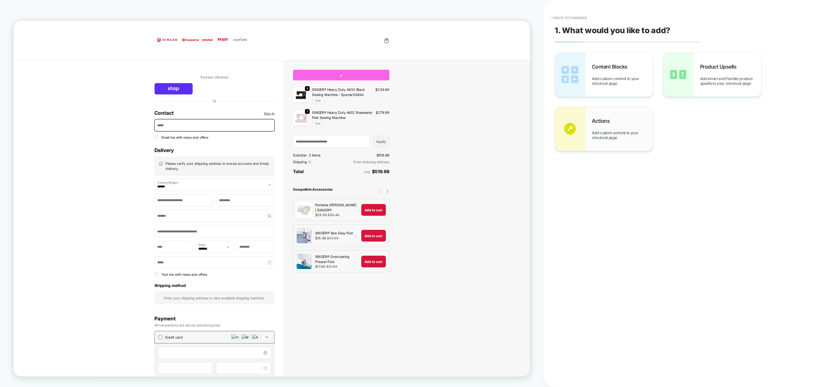
click at [628, 144] on div "Actions Add custom actions to your checkout page" at bounding box center [604, 129] width 98 height 44
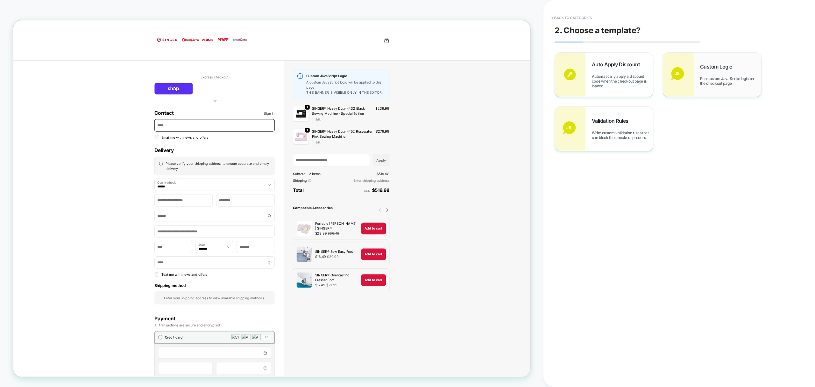
click at [733, 83] on span "Run custom JavaScript logic on the checkout page" at bounding box center [730, 81] width 61 height 10
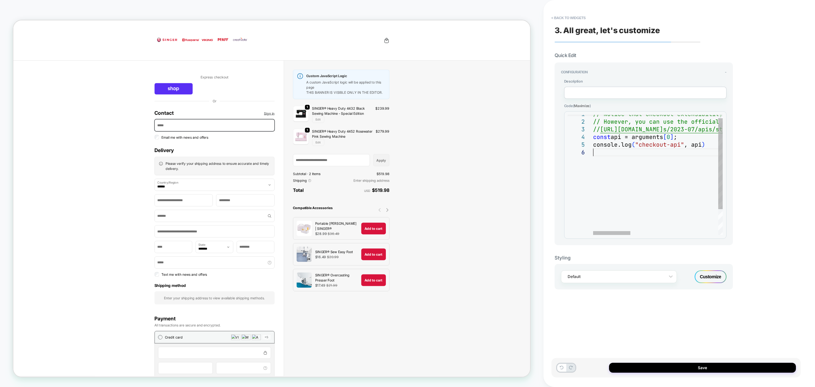
click at [642, 158] on div "// Notice that checkout extensibility doesn't have access to the DOM, so you ca…" at bounding box center [810, 189] width 434 height 158
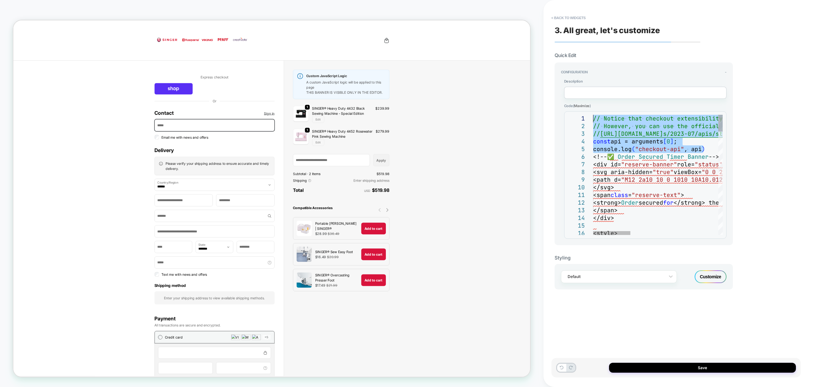
drag, startPoint x: 711, startPoint y: 149, endPoint x: 516, endPoint y: 77, distance: 207.4
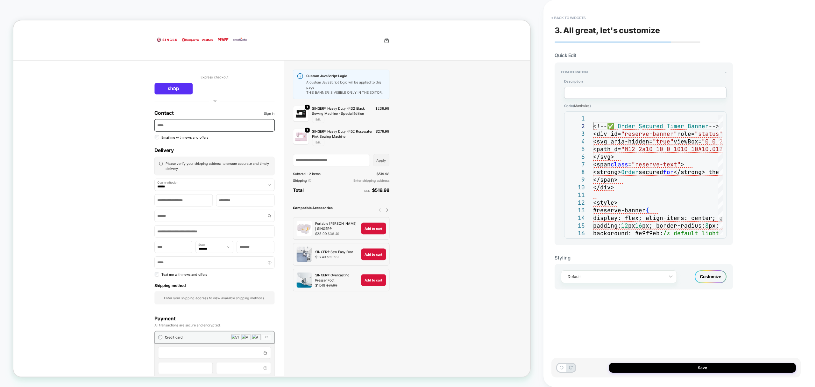
type textarea "**********"
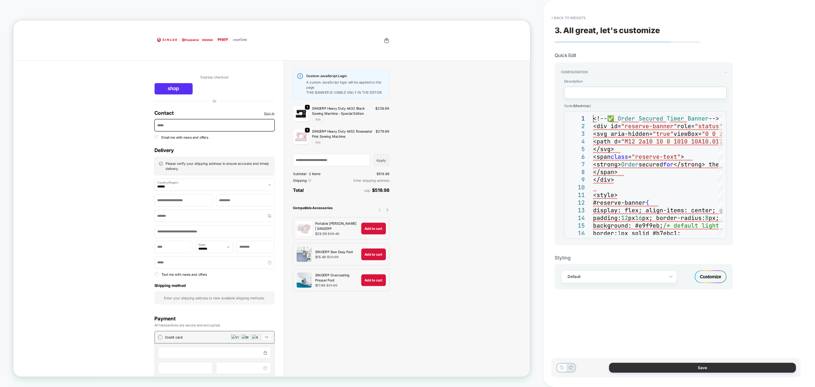
click at [678, 368] on button "Save" at bounding box center [702, 367] width 187 height 10
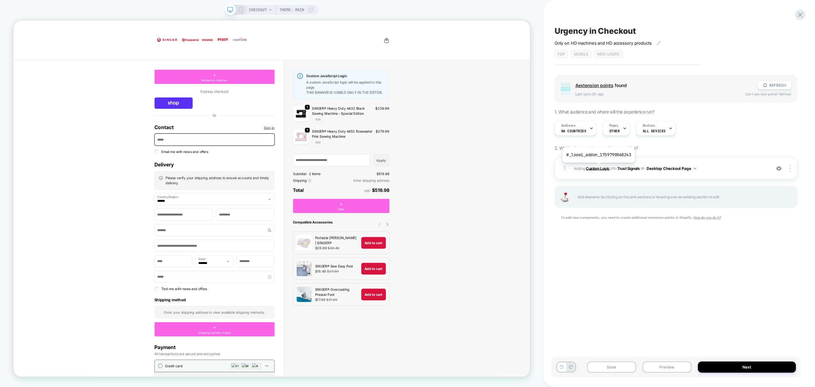
click at [599, 167] on b "Custom Logic" at bounding box center [598, 168] width 24 height 5
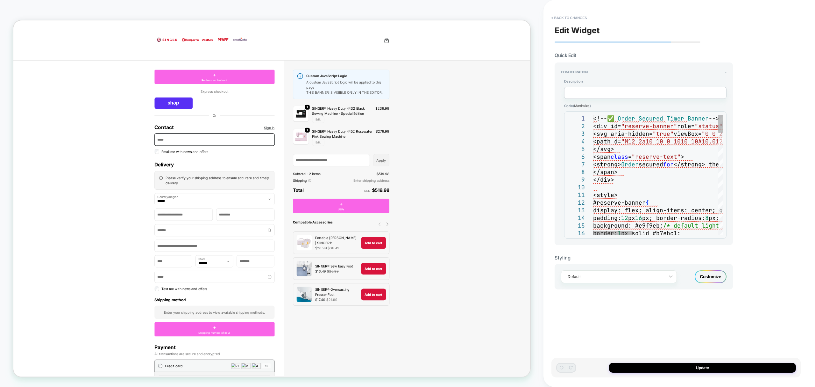
drag, startPoint x: 592, startPoint y: 117, endPoint x: 599, endPoint y: 124, distance: 10.4
click at [599, 124] on div "1 2 3 4 5 6 7 8 9 10 11 12 13 14 15 16 <!-- ✅ Order Secured Timer Banner --> <d…" at bounding box center [645, 175] width 155 height 120
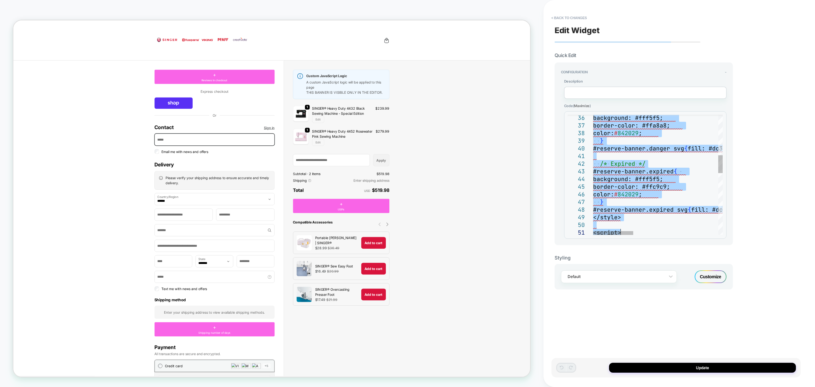
type textarea "**********"
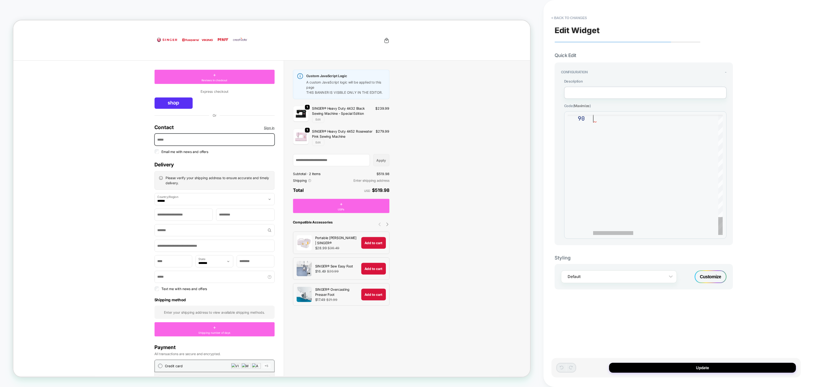
drag, startPoint x: 594, startPoint y: 118, endPoint x: 676, endPoint y: 264, distance: 167.0
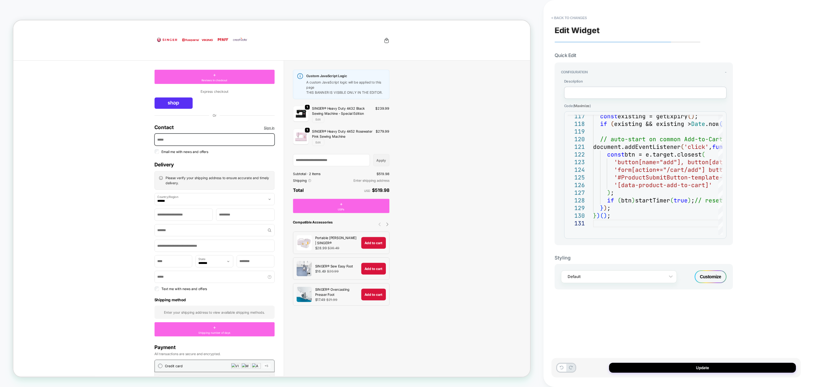
click at [659, 335] on div "Edit Widget Quick Edit Configuration - Description Code ( Maximize ) 117 118 11…" at bounding box center [676, 193] width 249 height 374
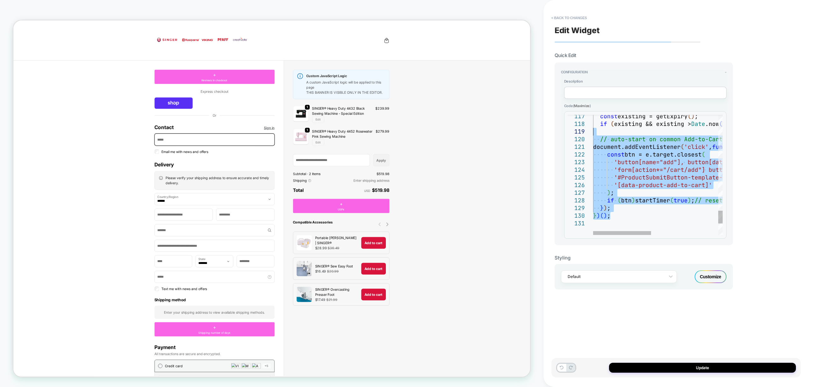
drag, startPoint x: 617, startPoint y: 217, endPoint x: 533, endPoint y: 101, distance: 143.7
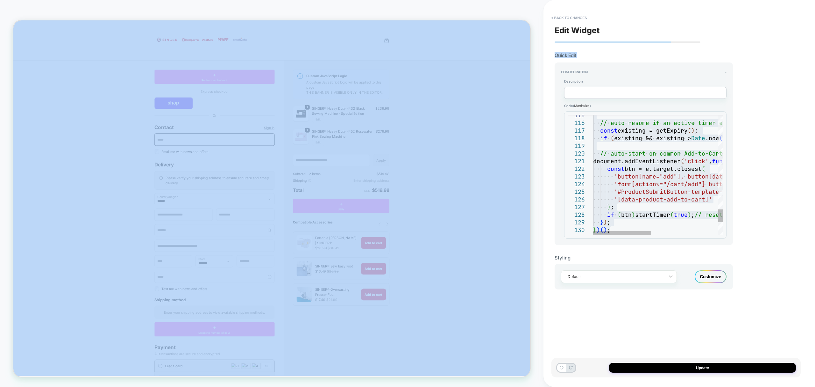
drag, startPoint x: 533, startPoint y: 101, endPoint x: 616, endPoint y: 124, distance: 86.7
click at [616, 124] on div "CHECKOUT Theme: MAIN < Back to changes Edit Widget Quick Edit Configuration - D…" at bounding box center [407, 193] width 815 height 387
click at [764, 75] on div "Edit Widget Quick Edit Configuration - Description Code ( Maximize ) 117 118 11…" at bounding box center [676, 193] width 249 height 374
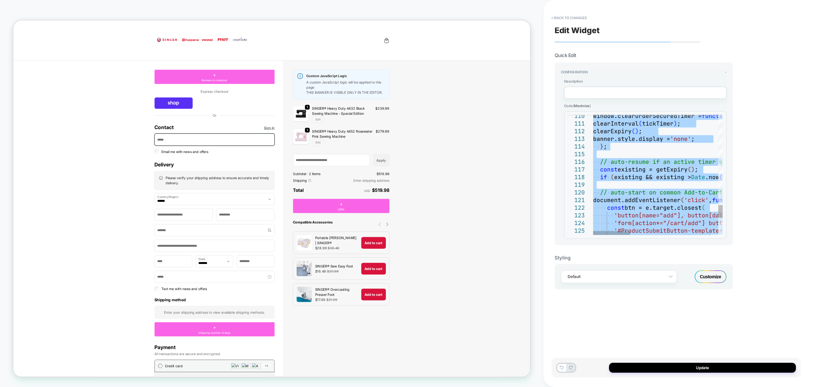
type textarea "**********"
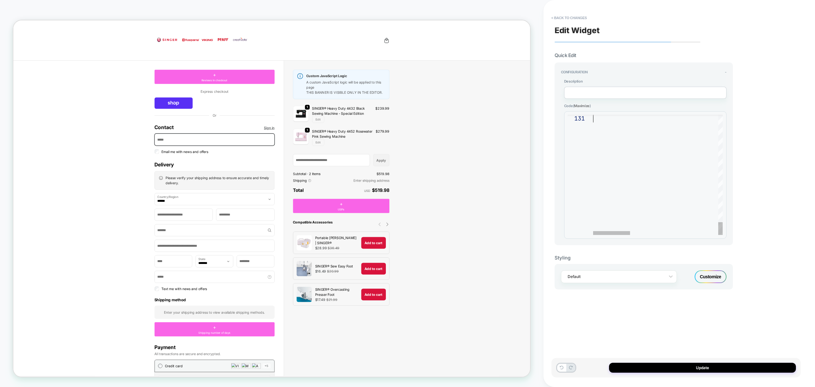
drag, startPoint x: 594, startPoint y: 118, endPoint x: 696, endPoint y: 256, distance: 172.1
click at [590, 89] on textarea at bounding box center [645, 93] width 162 height 12
click at [566, 18] on button "< Back to changes" at bounding box center [569, 18] width 42 height 10
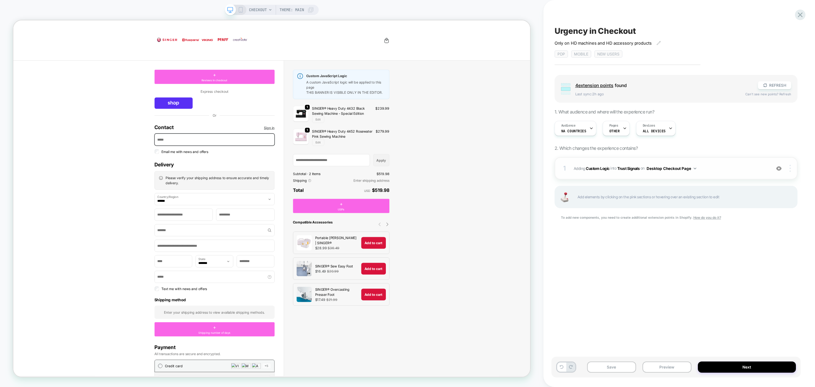
click at [791, 169] on div at bounding box center [791, 168] width 12 height 7
click at [747, 195] on div "Delete" at bounding box center [752, 193] width 57 height 17
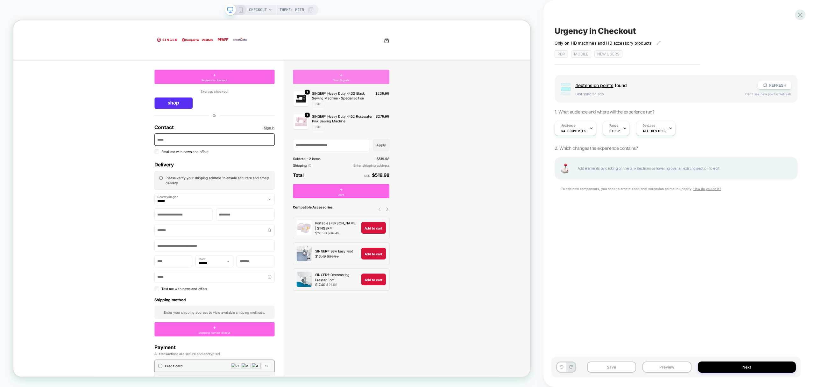
click at [474, 98] on div "+ Trust Signals" at bounding box center [450, 95] width 129 height 19
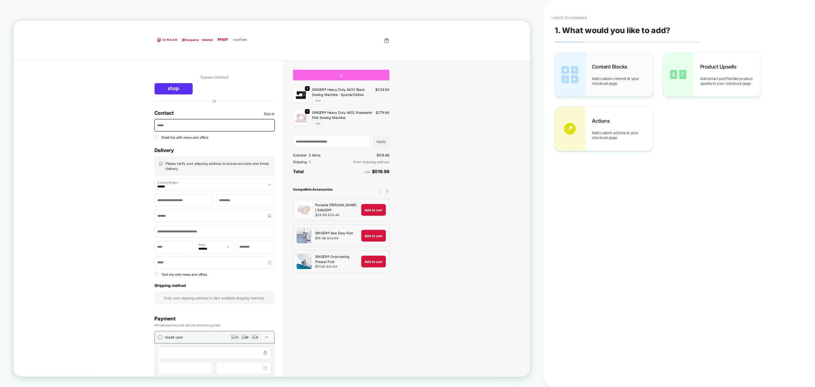
click at [639, 79] on span "Add custom content to your checkout page" at bounding box center [622, 81] width 61 height 10
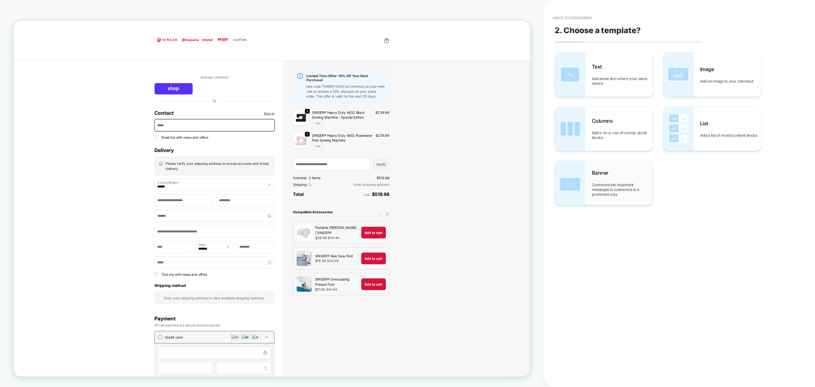
click at [616, 195] on span "Communicate important messages to customers in a prominent way" at bounding box center [622, 189] width 61 height 14
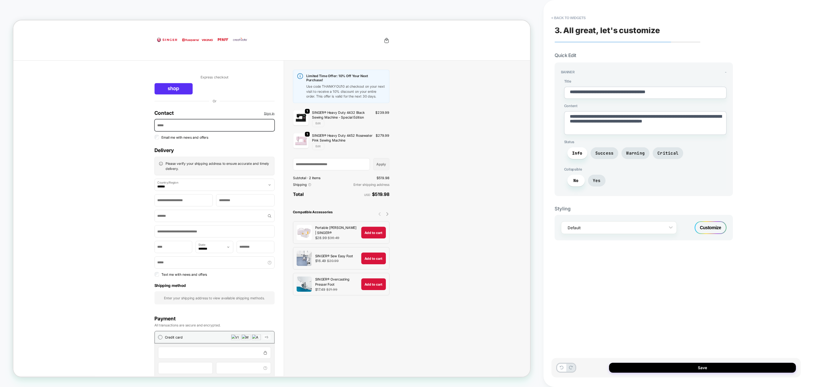
click at [714, 231] on div "Customize" at bounding box center [711, 227] width 32 height 13
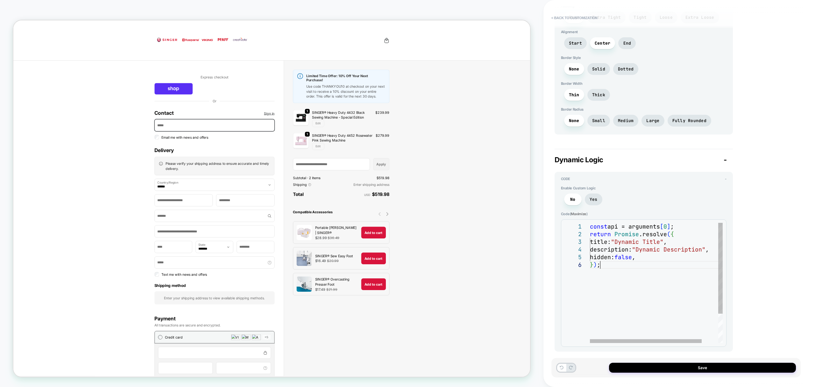
scroll to position [0, 10]
click at [619, 265] on div "const api = arguments [ 0 ] ; return Promise .resolve ( { title: "Dynamic Title…" at bounding box center [666, 302] width 152 height 158
type textarea "*"
type textarea "**********"
type textarea "*"
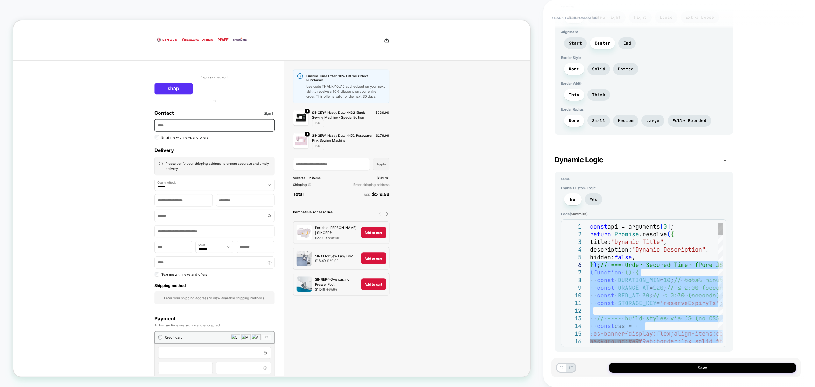
drag, startPoint x: 629, startPoint y: 324, endPoint x: 591, endPoint y: 267, distance: 68.4
type textarea "**********"
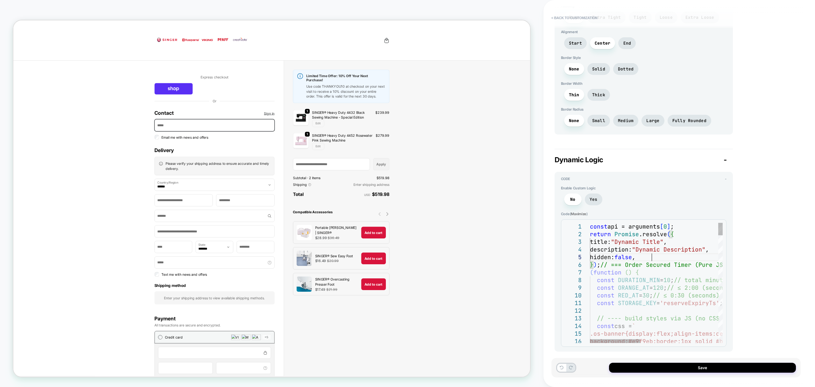
drag, startPoint x: 669, startPoint y: 253, endPoint x: 530, endPoint y: 183, distance: 155.9
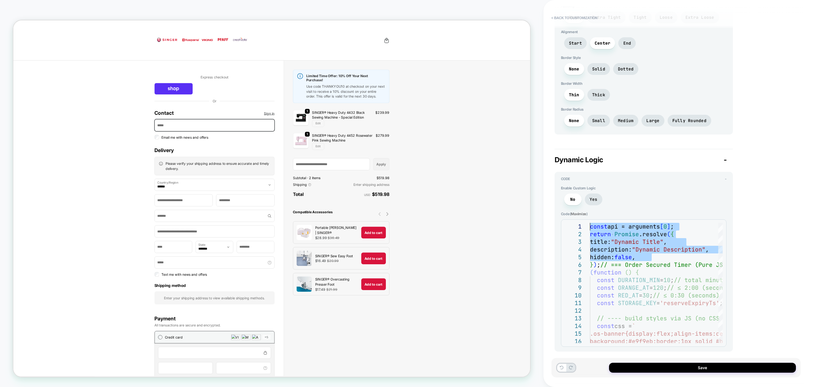
type textarea "*"
type textarea "**********"
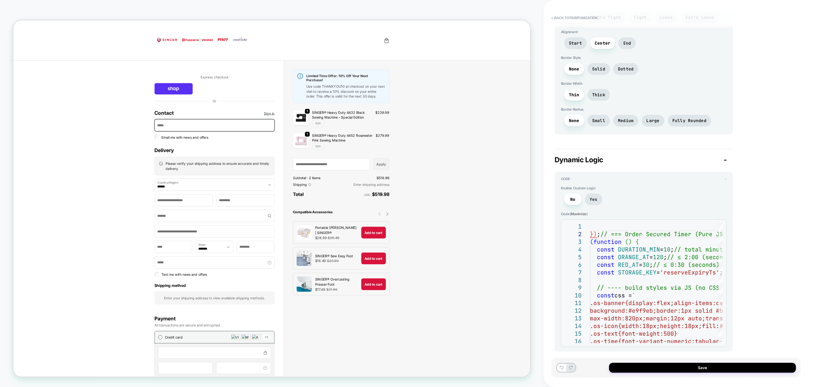
type textarea "*"
type textarea "**********"
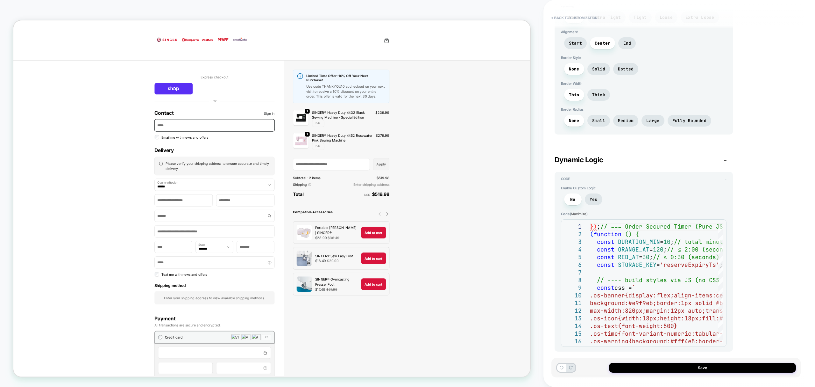
type textarea "*"
type textarea "**********"
type textarea "*"
type textarea "**********"
click at [565, 15] on button "< Back to customization" at bounding box center [574, 18] width 53 height 10
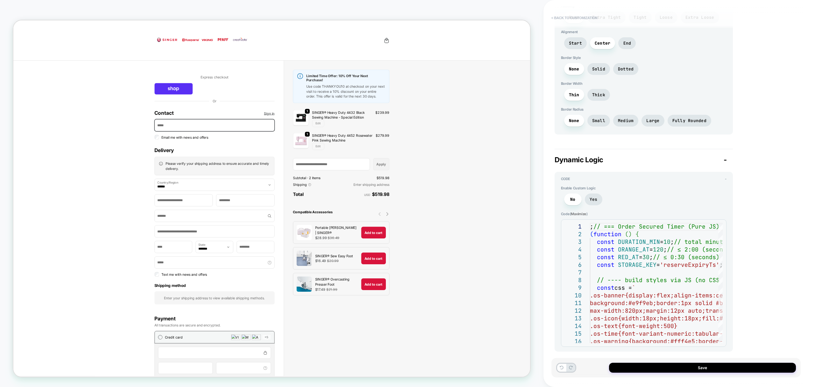
type textarea "*"
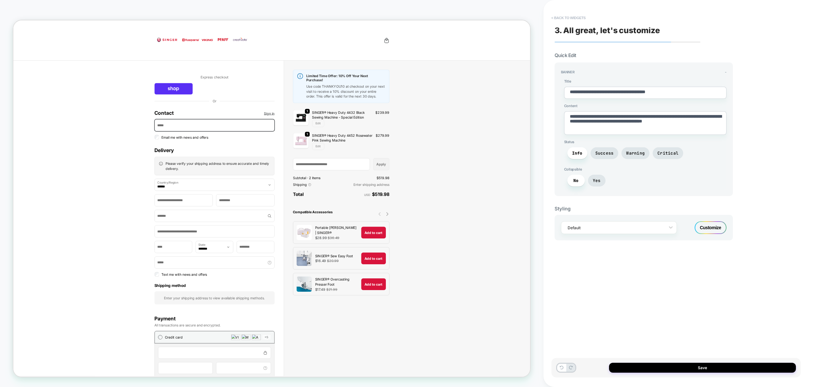
scroll to position [0, 0]
click at [581, 21] on button "< Back to widgets" at bounding box center [568, 18] width 41 height 10
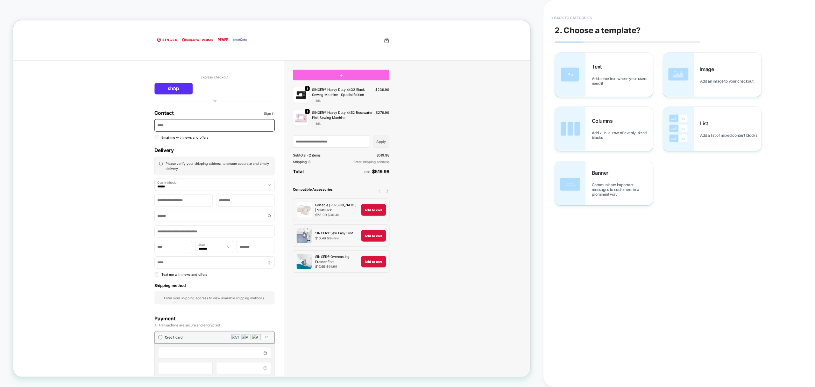
click at [574, 18] on button "< Back to categories" at bounding box center [571, 18] width 47 height 10
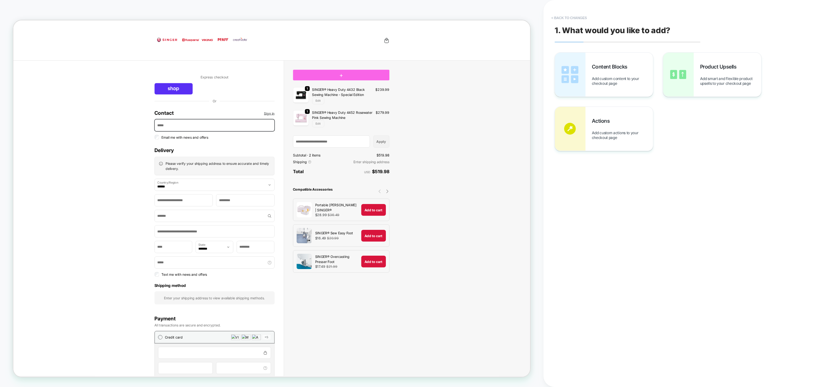
click at [580, 17] on button "< Back to changes" at bounding box center [569, 18] width 42 height 10
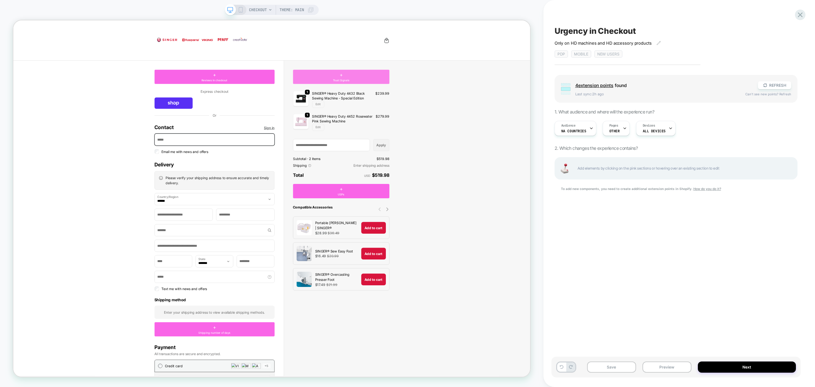
click at [484, 96] on div "+ Trust Signals" at bounding box center [450, 95] width 129 height 19
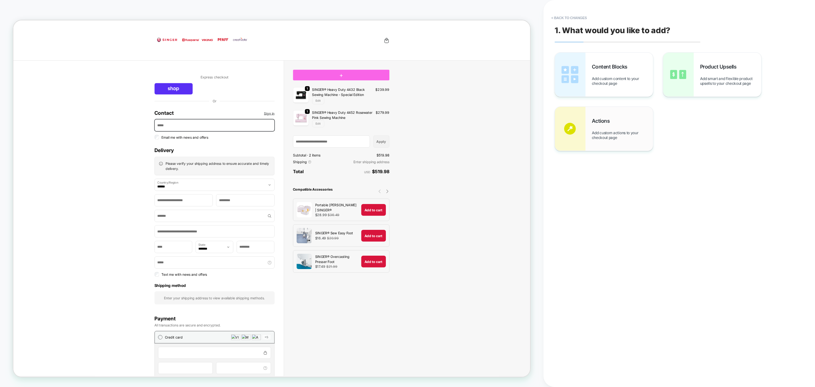
click at [615, 117] on div "Actions Add custom actions to your checkout page" at bounding box center [604, 129] width 98 height 44
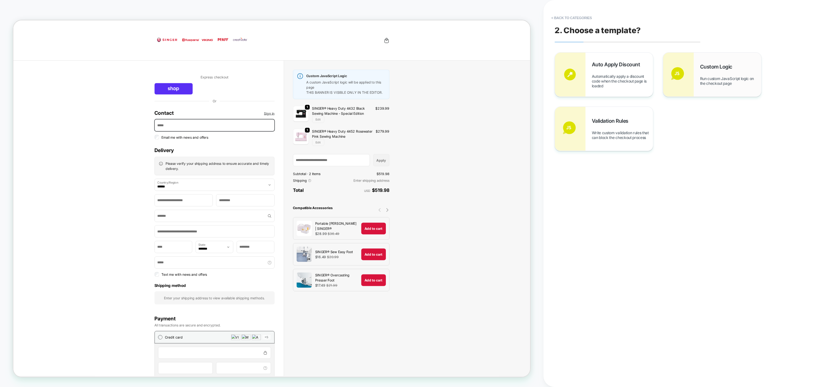
click at [745, 59] on div "Custom Logic Run custom JavaScript logic on the checkout page" at bounding box center [712, 75] width 98 height 44
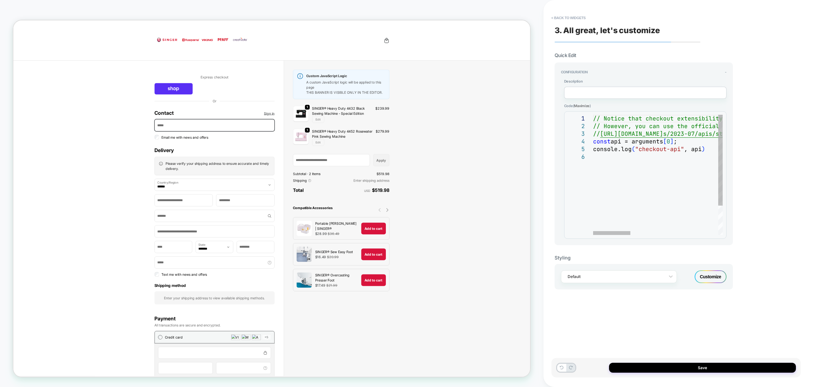
click at [606, 158] on div "// Notice that checkout extensibility doesn't have access to the DOM, so you ca…" at bounding box center [810, 194] width 434 height 158
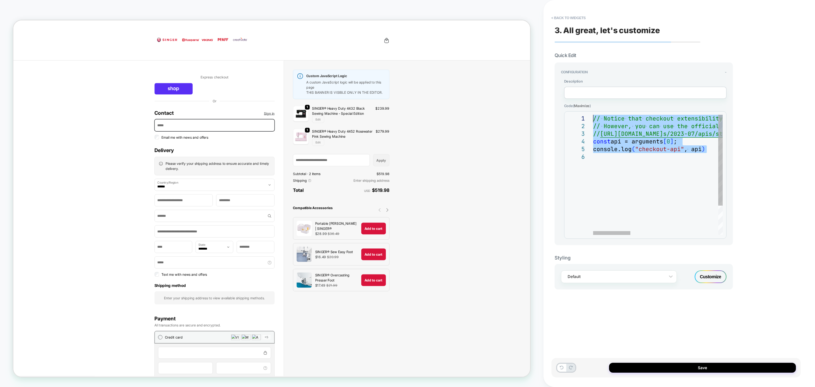
drag, startPoint x: 606, startPoint y: 158, endPoint x: 543, endPoint y: 82, distance: 98.7
click at [593, 115] on div "// Notice that checkout extensibility doesn't have access to the DOM, so you ca…" at bounding box center [810, 194] width 434 height 158
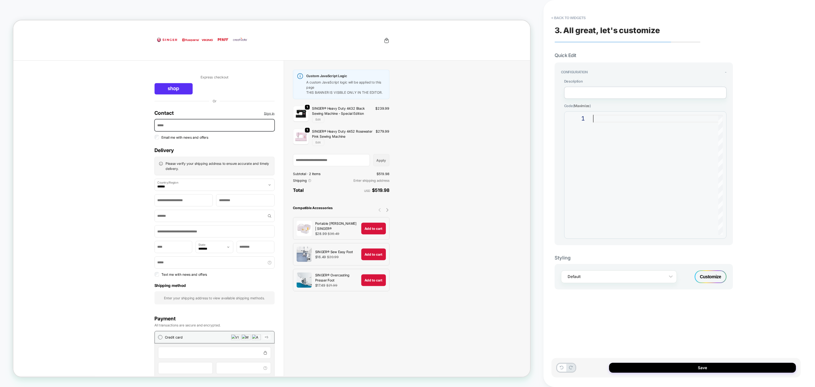
type textarea "**********"
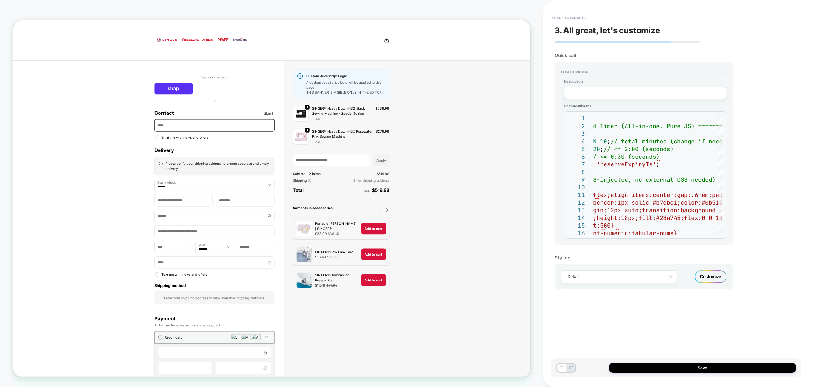
click at [722, 165] on div at bounding box center [720, 175] width 4 height 120
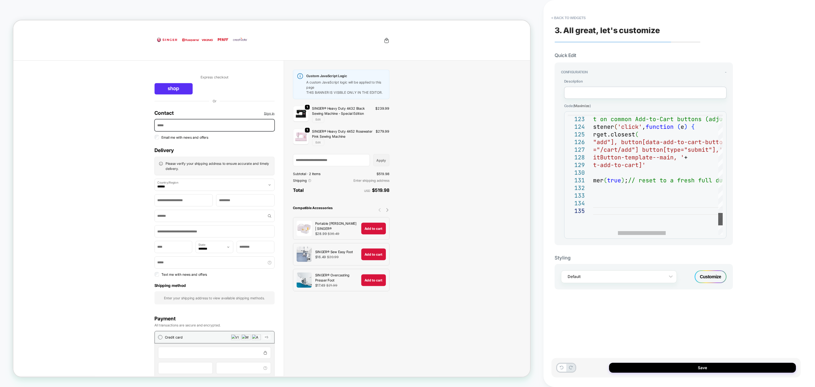
click at [723, 218] on div at bounding box center [720, 175] width 4 height 120
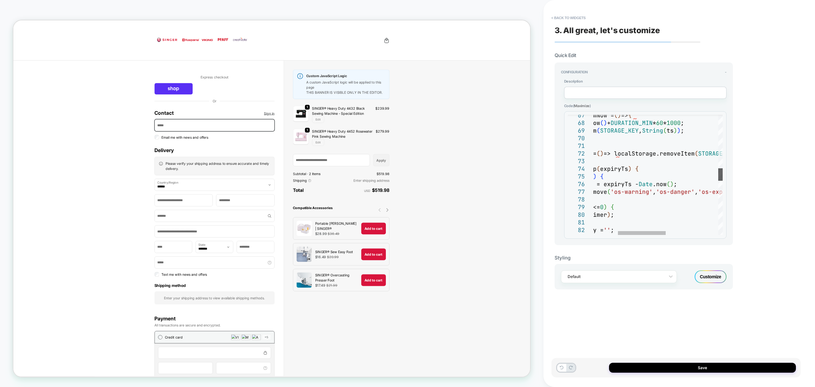
click at [722, 174] on div at bounding box center [720, 175] width 4 height 120
click at [720, 162] on div at bounding box center [720, 175] width 4 height 120
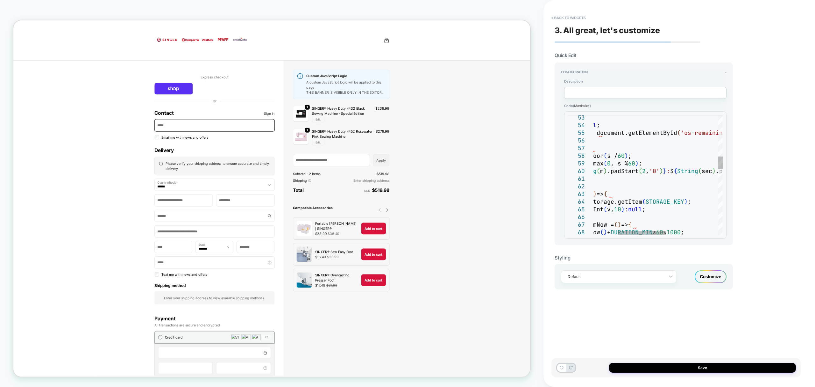
click at [720, 152] on div at bounding box center [720, 175] width 4 height 120
